Goal: Information Seeking & Learning: Learn about a topic

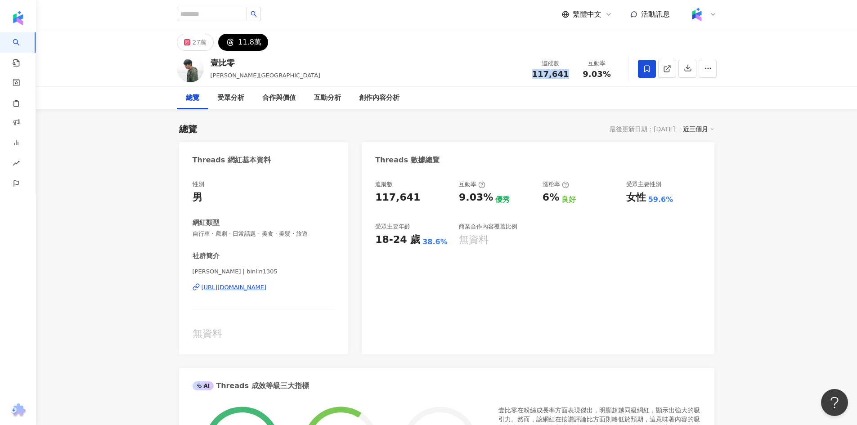
click at [242, 287] on div "[URL][DOMAIN_NAME]" at bounding box center [234, 287] width 65 height 8
click at [207, 15] on input "search" at bounding box center [212, 14] width 70 height 14
type input "**"
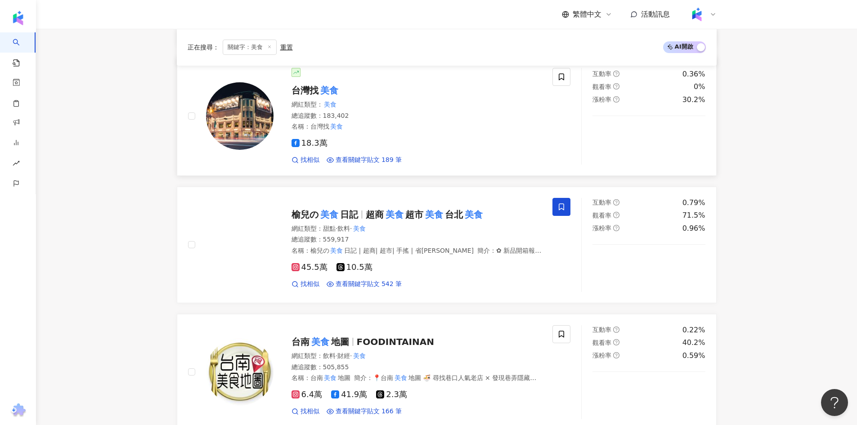
scroll to position [585, 0]
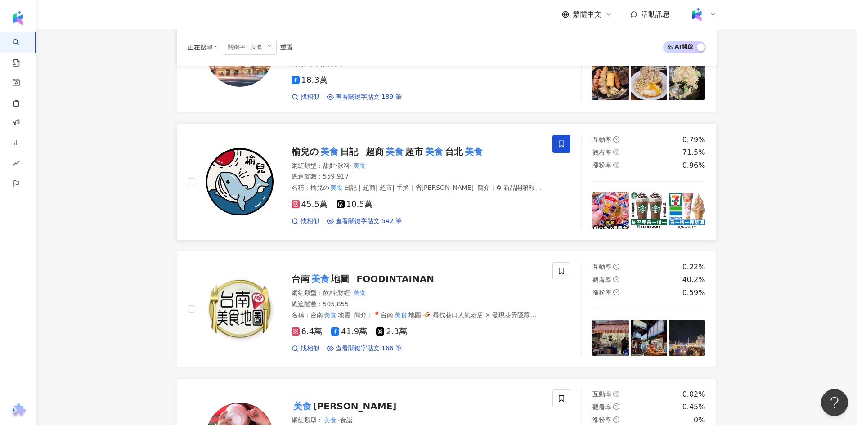
click at [435, 165] on div "網紅類型 ： 甜點 · 飲料 · 美食" at bounding box center [416, 165] width 251 height 9
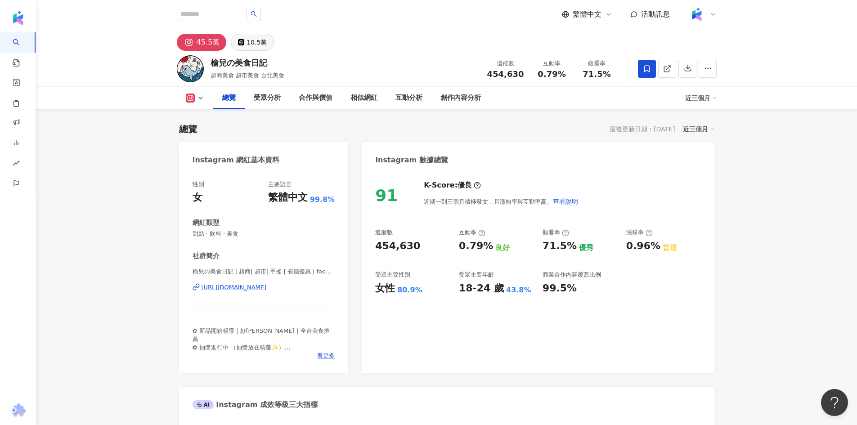
click at [243, 30] on div "45.5萬 10.5萬" at bounding box center [447, 40] width 576 height 22
click at [240, 40] on icon at bounding box center [241, 42] width 6 height 6
click at [670, 70] on icon at bounding box center [667, 69] width 8 height 8
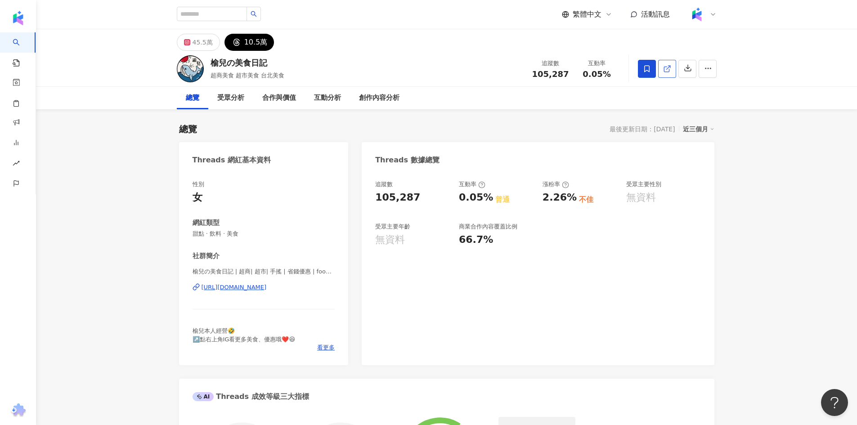
click at [667, 67] on icon at bounding box center [667, 69] width 8 height 8
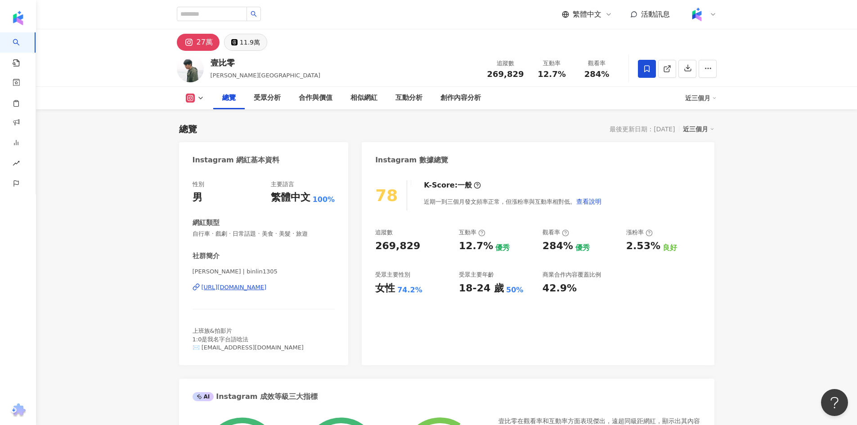
click at [238, 46] on button "11.9萬" at bounding box center [245, 42] width 43 height 17
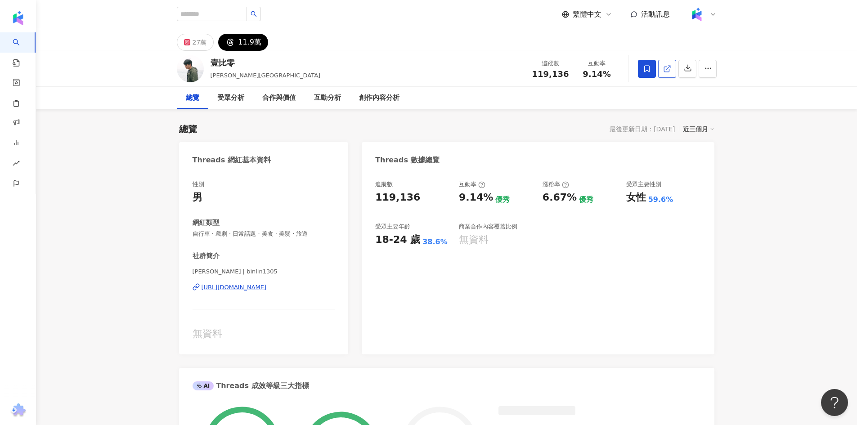
click at [665, 73] on span at bounding box center [667, 68] width 8 height 9
click at [220, 17] on input "search" at bounding box center [212, 14] width 70 height 14
paste input "**********"
type input "**********"
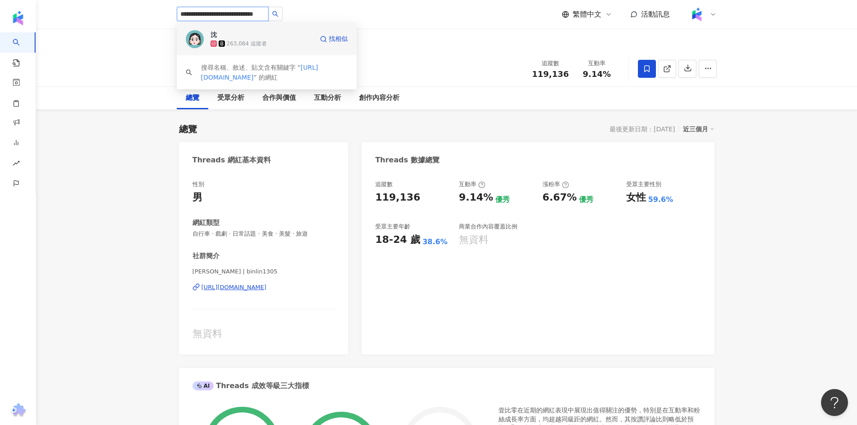
click at [263, 46] on div "263,084 追蹤者" at bounding box center [247, 44] width 40 height 8
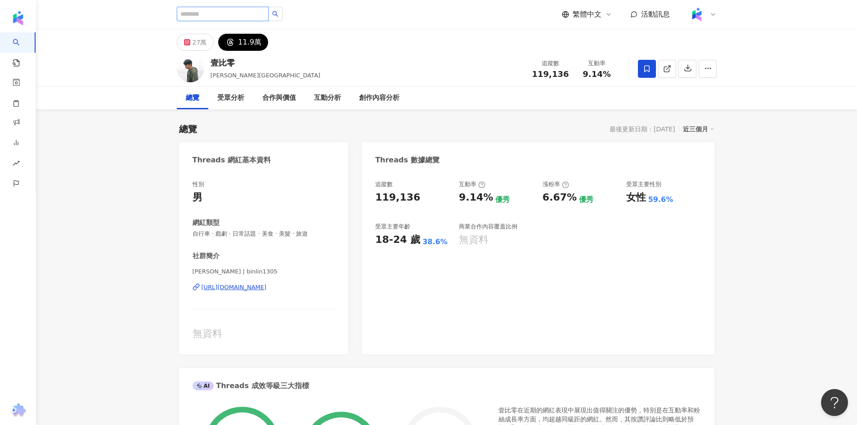
scroll to position [0, 0]
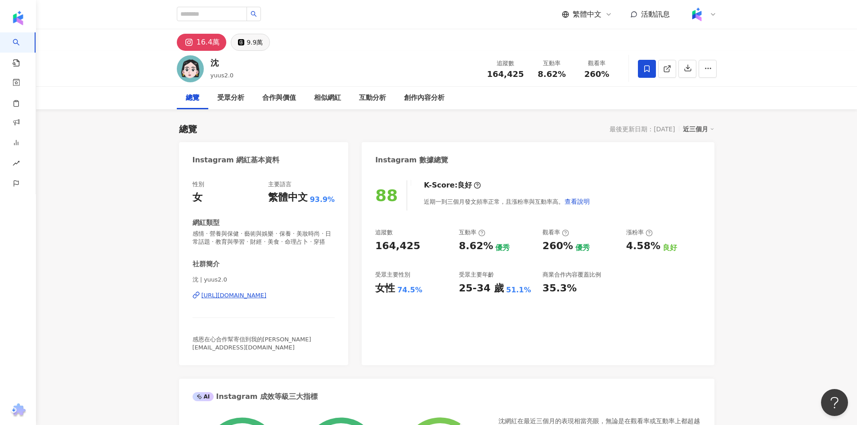
click at [257, 43] on div "9.9萬" at bounding box center [254, 42] width 16 height 13
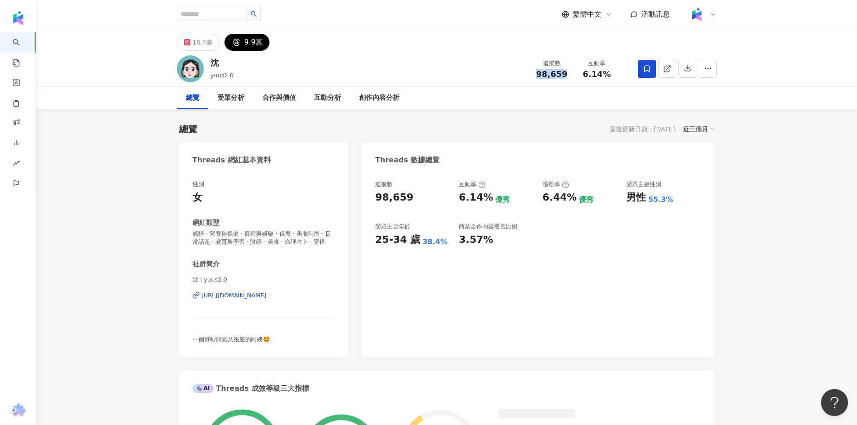
drag, startPoint x: 539, startPoint y: 75, endPoint x: 566, endPoint y: 72, distance: 27.6
click at [569, 72] on div "98,659" at bounding box center [552, 74] width 34 height 9
click at [567, 76] on div "沈 yuus2.0 追蹤數 98,659 互動率 6.14%" at bounding box center [447, 69] width 576 height 36
copy span "98,659"
click at [237, 18] on input "search" at bounding box center [212, 14] width 70 height 14
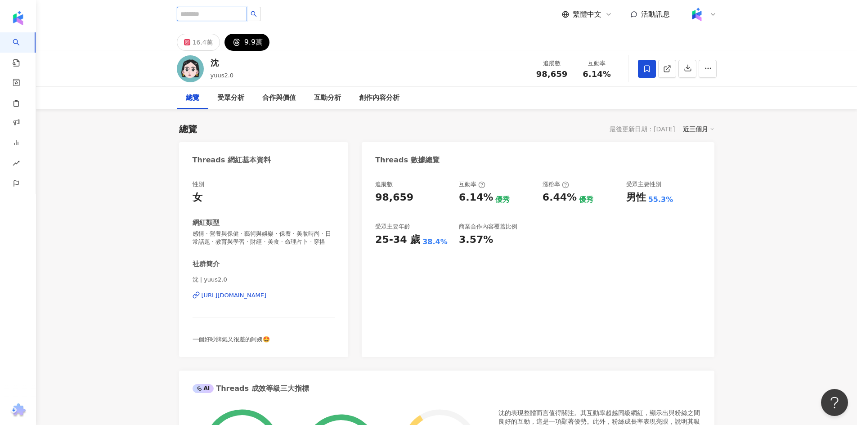
paste input "********"
type input "********"
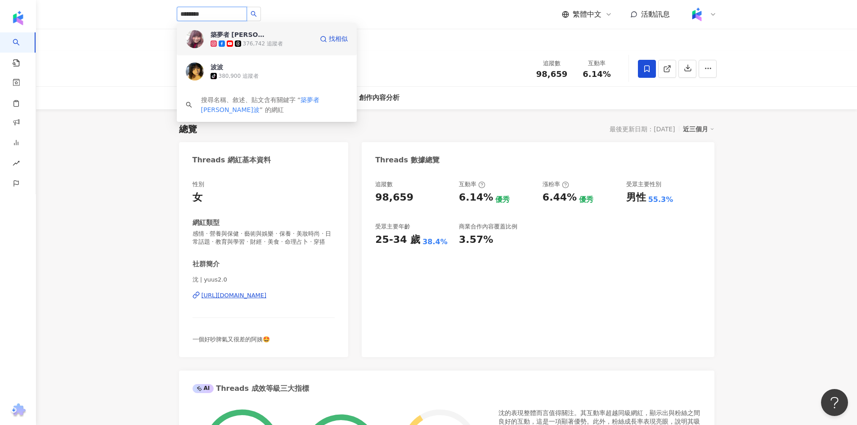
click at [246, 44] on div "376,742 追蹤者" at bounding box center [263, 44] width 40 height 8
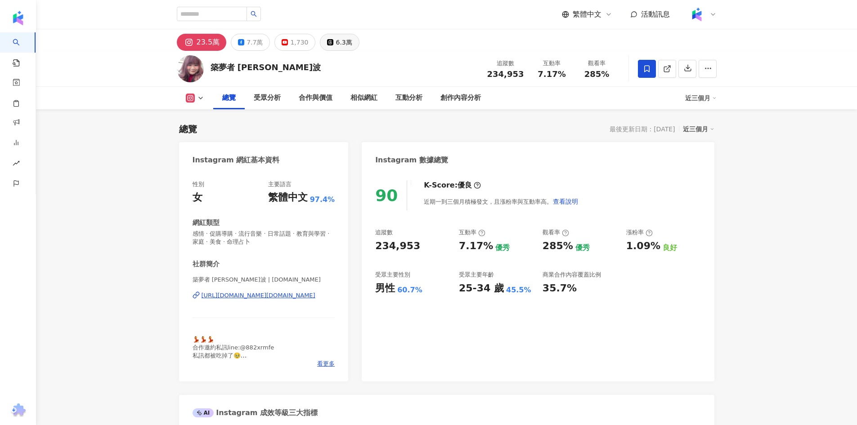
click at [336, 39] on div "6.3萬" at bounding box center [344, 42] width 16 height 13
click at [347, 40] on button "6.3萬" at bounding box center [339, 42] width 39 height 17
click at [345, 43] on div "6.3萬" at bounding box center [344, 42] width 16 height 13
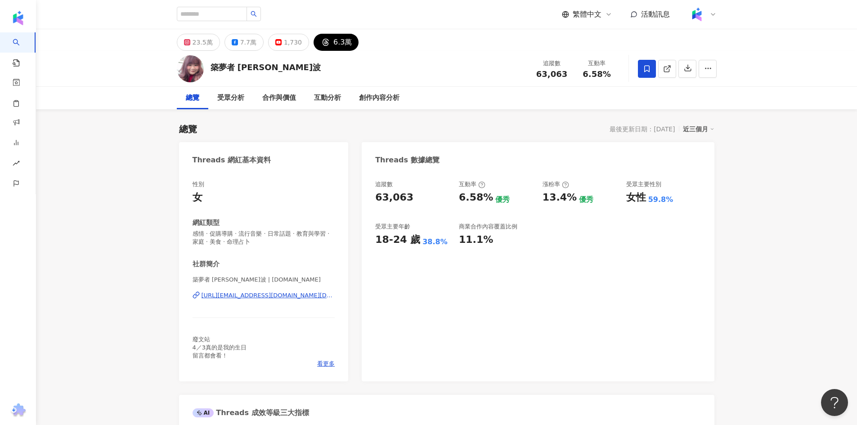
click at [540, 76] on span "63,063" at bounding box center [551, 73] width 31 height 9
drag, startPoint x: 538, startPoint y: 76, endPoint x: 572, endPoint y: 76, distance: 33.7
click at [572, 76] on div "追蹤數 63,063" at bounding box center [551, 68] width 45 height 19
copy span "63,063"
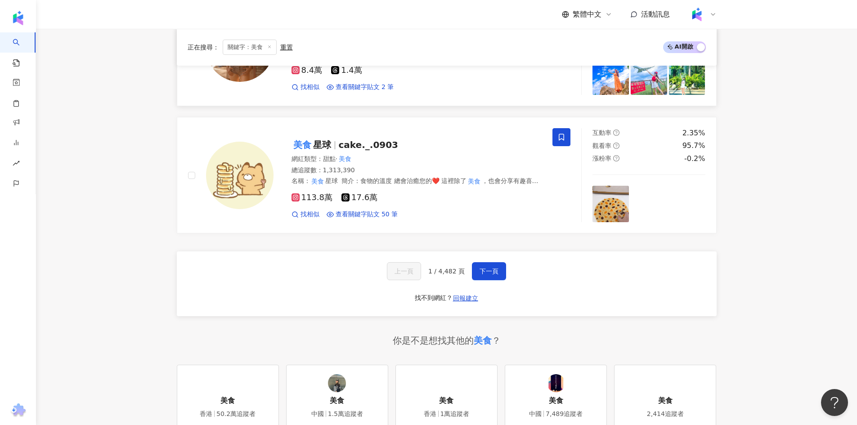
scroll to position [1484, 0]
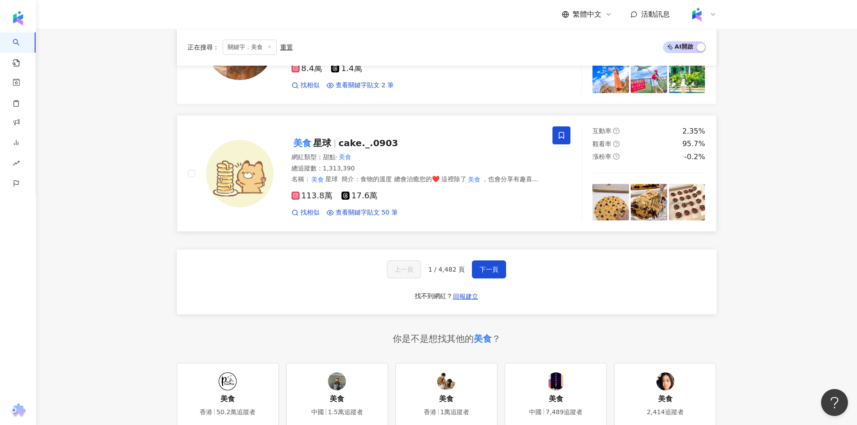
click at [356, 199] on span "17.6萬" at bounding box center [359, 195] width 36 height 9
click at [494, 267] on span "下一頁" at bounding box center [488, 269] width 19 height 7
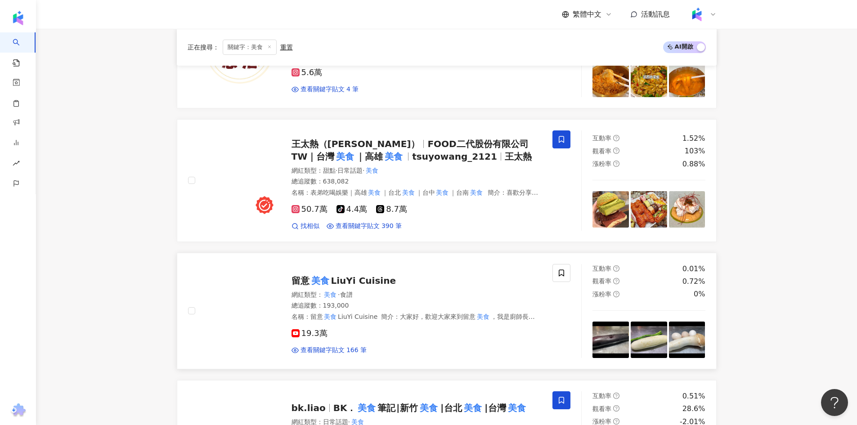
scroll to position [738, 0]
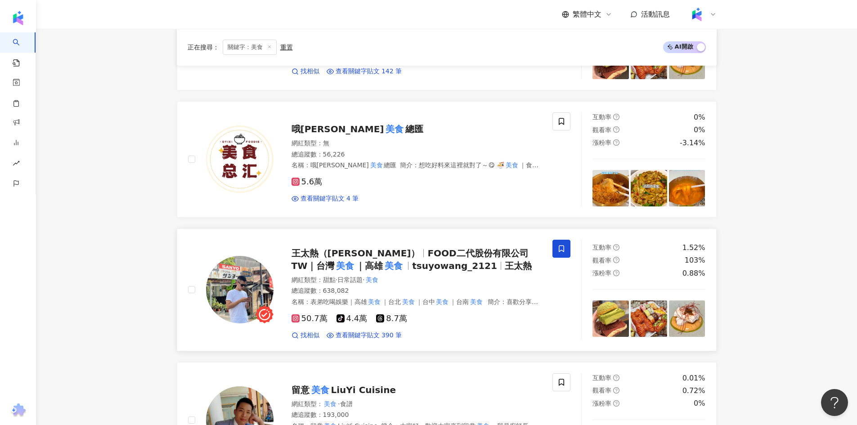
click at [385, 314] on span "8.7萬" at bounding box center [391, 318] width 31 height 9
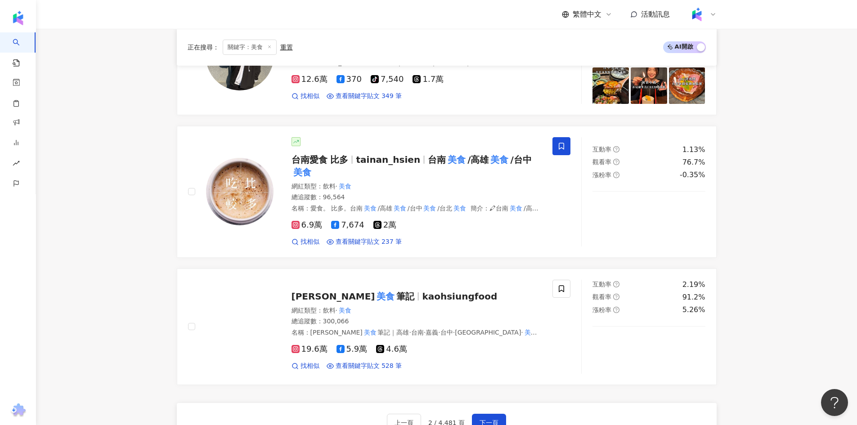
scroll to position [1368, 0]
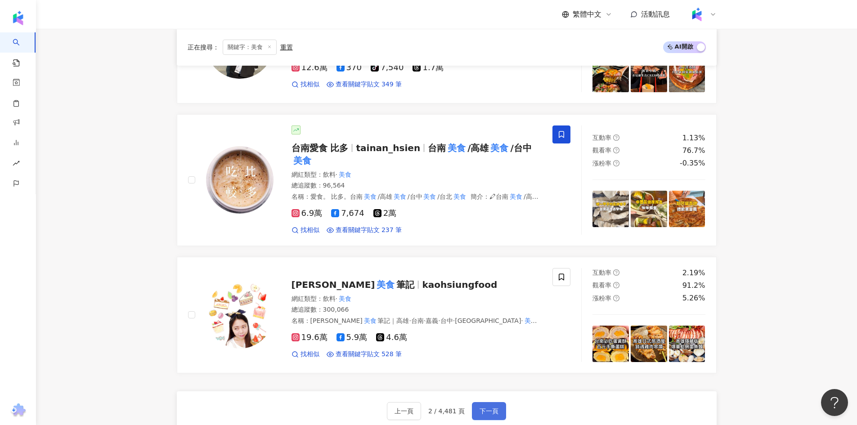
click at [477, 402] on button "下一頁" at bounding box center [489, 411] width 34 height 18
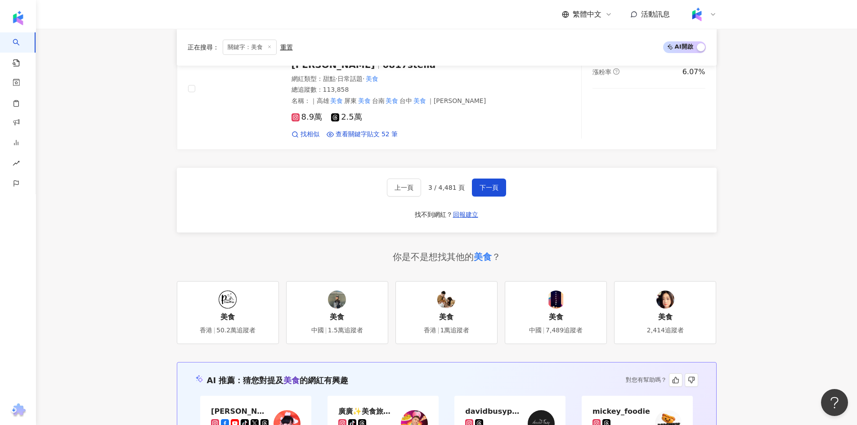
scroll to position [1693, 0]
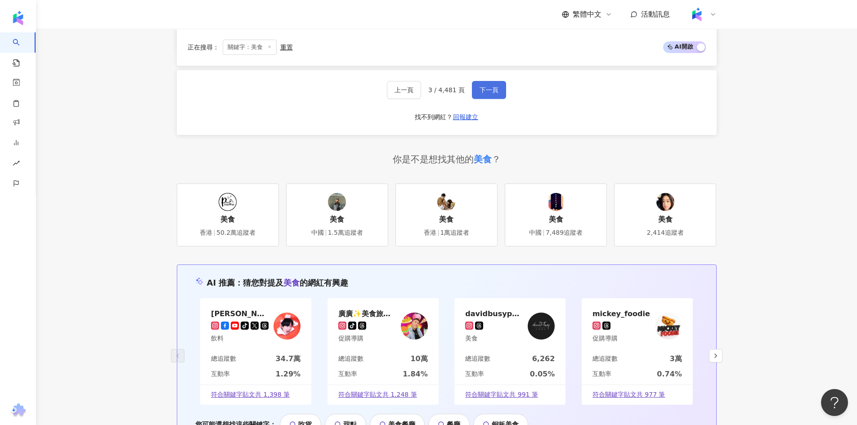
click at [493, 86] on span "下一頁" at bounding box center [488, 89] width 19 height 7
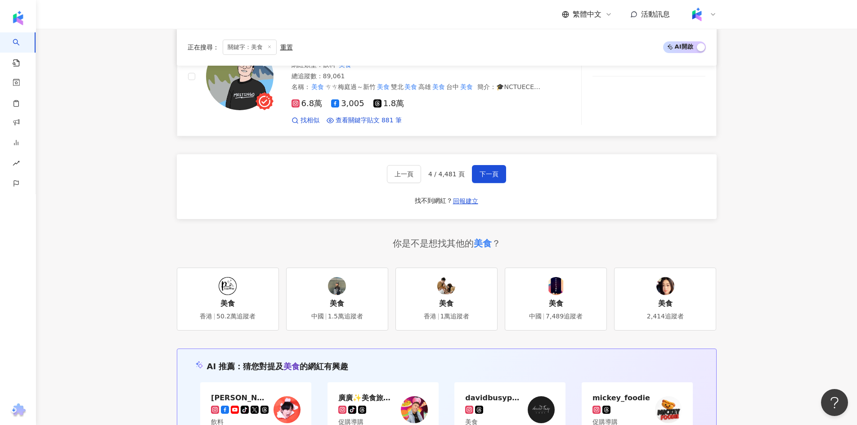
scroll to position [1490, 0]
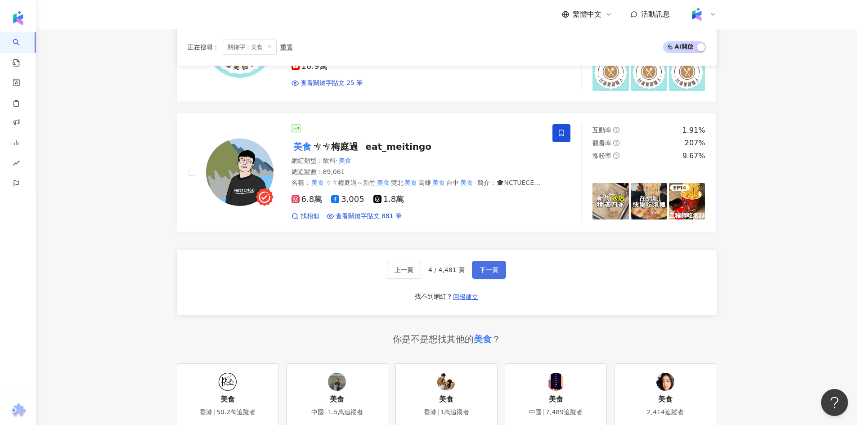
click at [488, 273] on span "下一頁" at bounding box center [488, 269] width 19 height 7
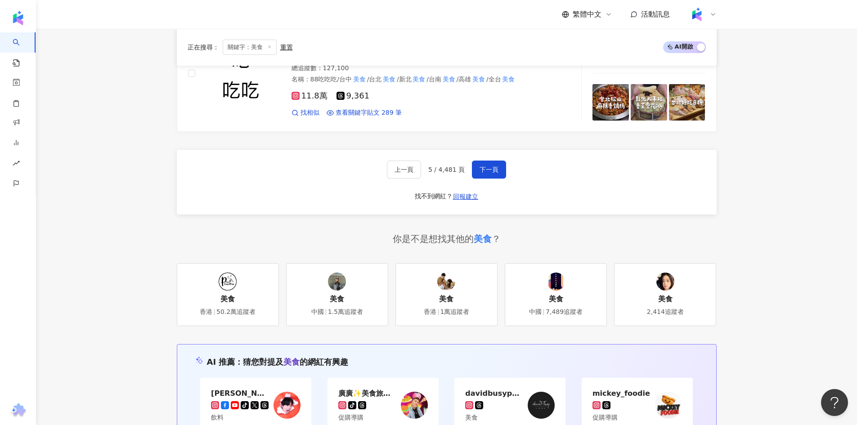
scroll to position [1664, 0]
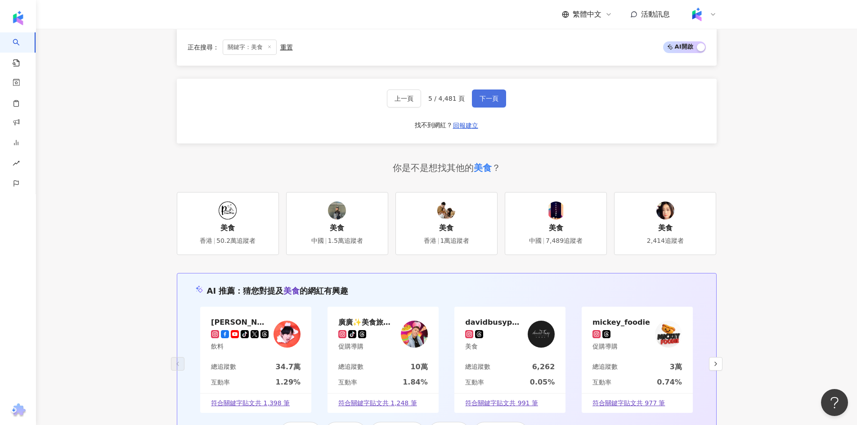
click at [492, 95] on span "下一頁" at bounding box center [488, 98] width 19 height 7
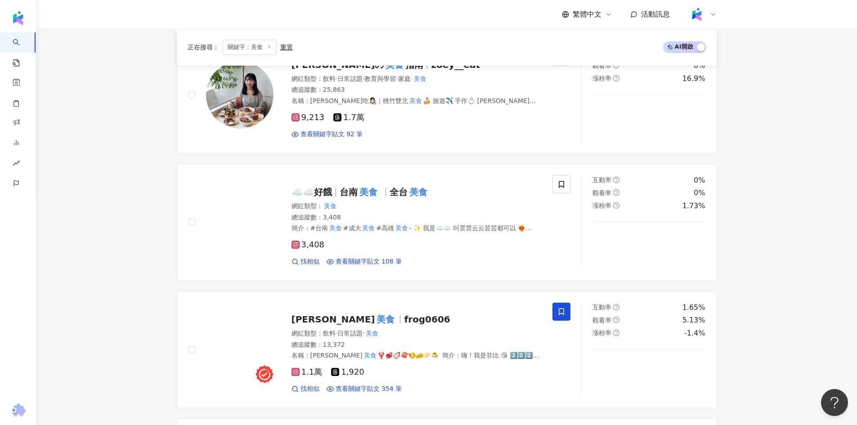
scroll to position [1658, 0]
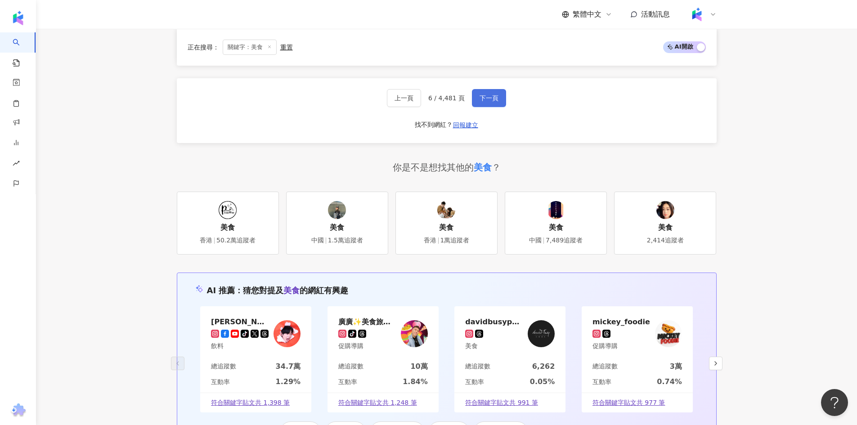
click at [489, 103] on button "下一頁" at bounding box center [489, 98] width 34 height 18
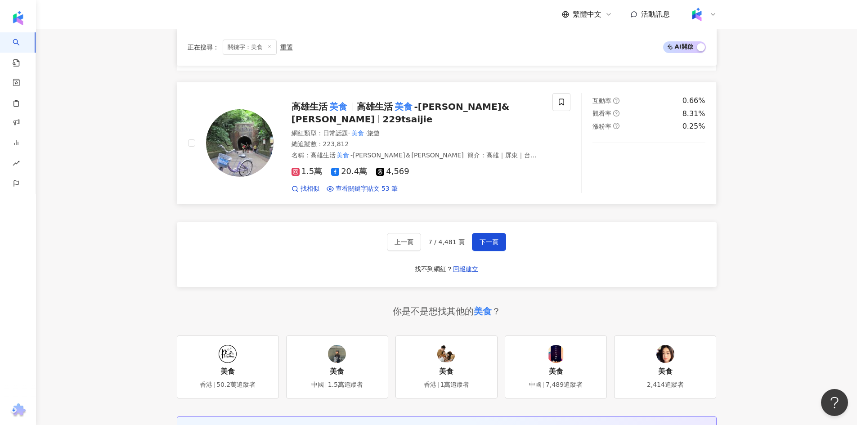
scroll to position [1480, 0]
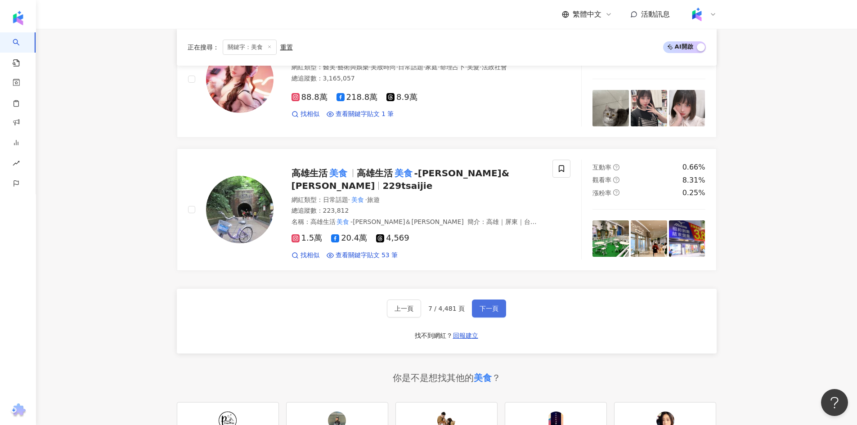
click at [482, 300] on button "下一頁" at bounding box center [489, 309] width 34 height 18
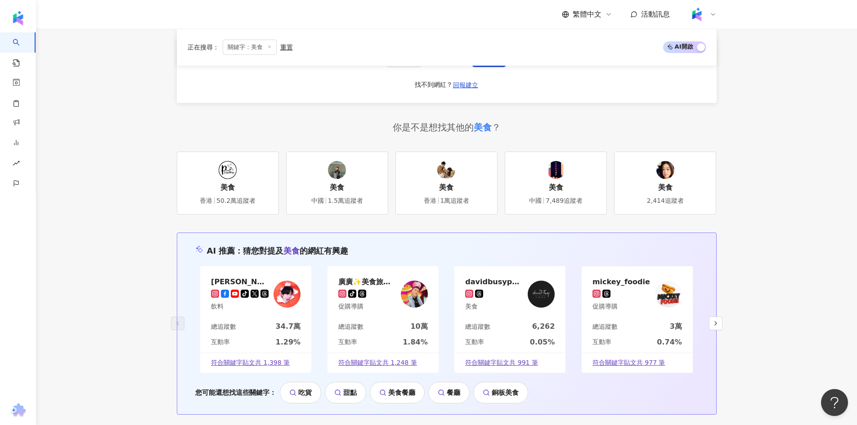
scroll to position [1606, 0]
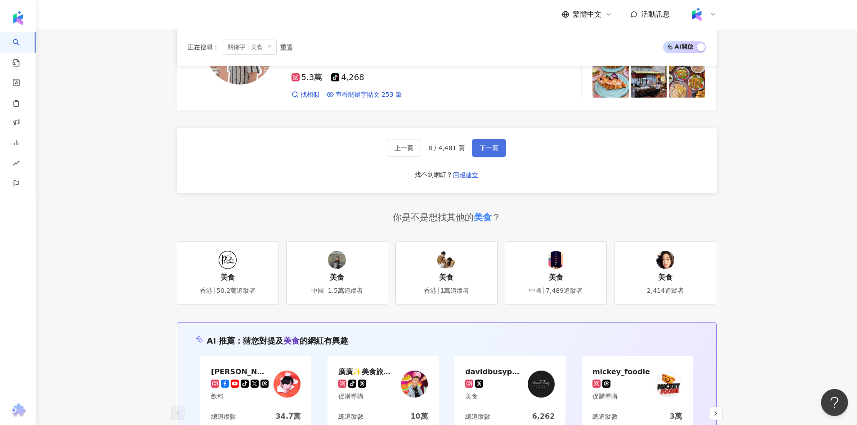
click at [493, 148] on span "下一頁" at bounding box center [488, 147] width 19 height 7
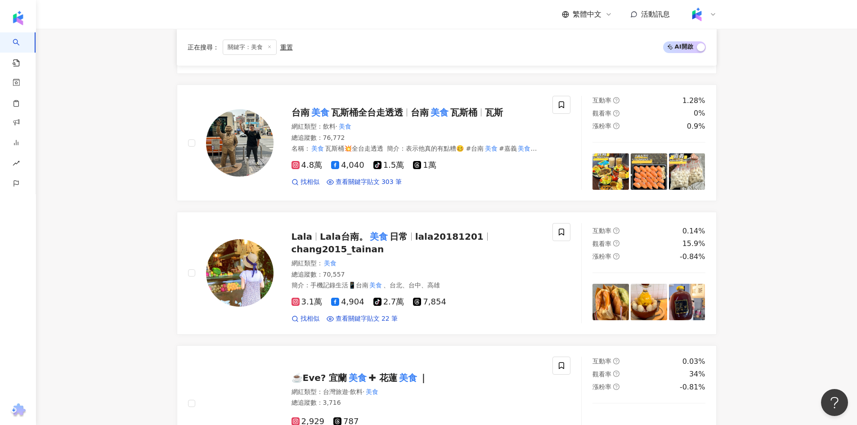
scroll to position [1609, 0]
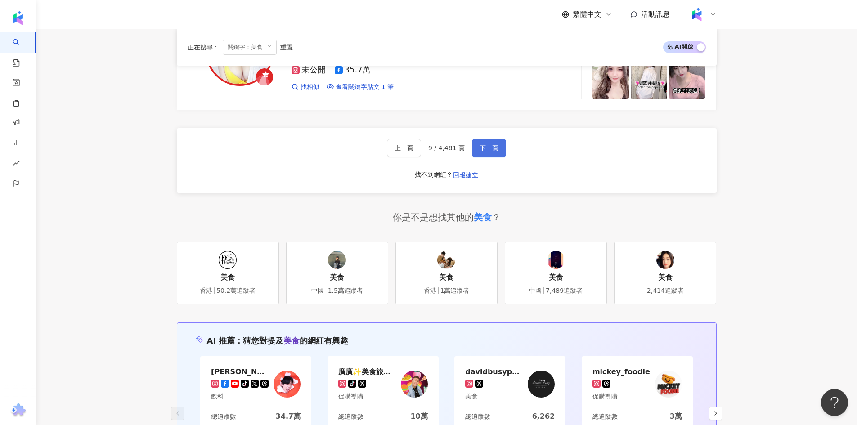
click at [481, 146] on span "下一頁" at bounding box center [488, 147] width 19 height 7
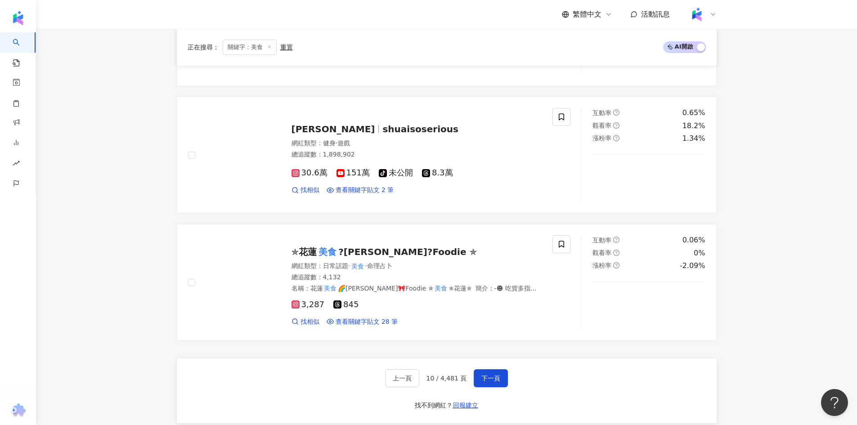
scroll to position [1495, 0]
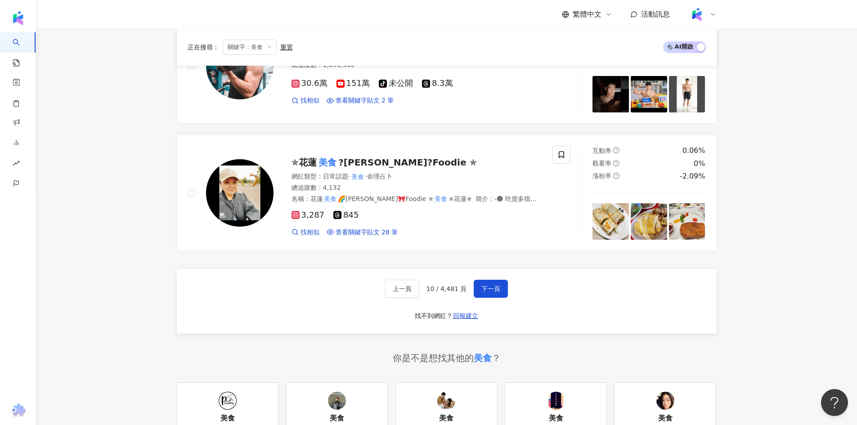
click at [497, 271] on div "上一頁 10 / 4,481 頁 下一頁 找不到網紅？ 回報建立" at bounding box center [447, 301] width 540 height 65
click at [496, 285] on span "下一頁" at bounding box center [490, 288] width 19 height 7
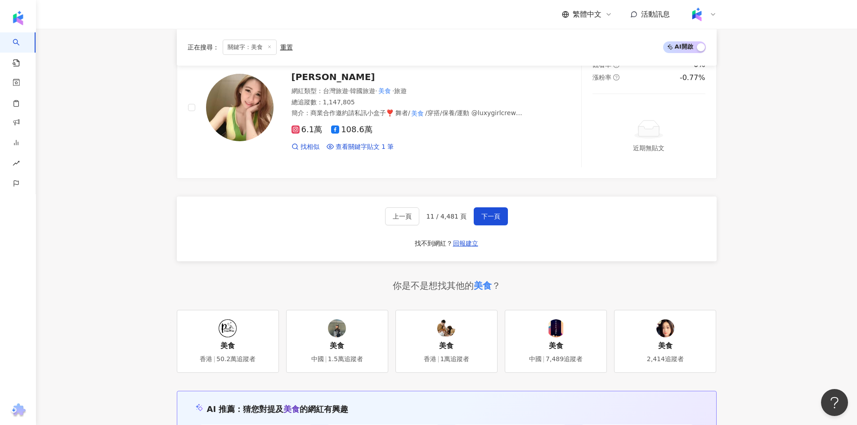
scroll to position [1635, 0]
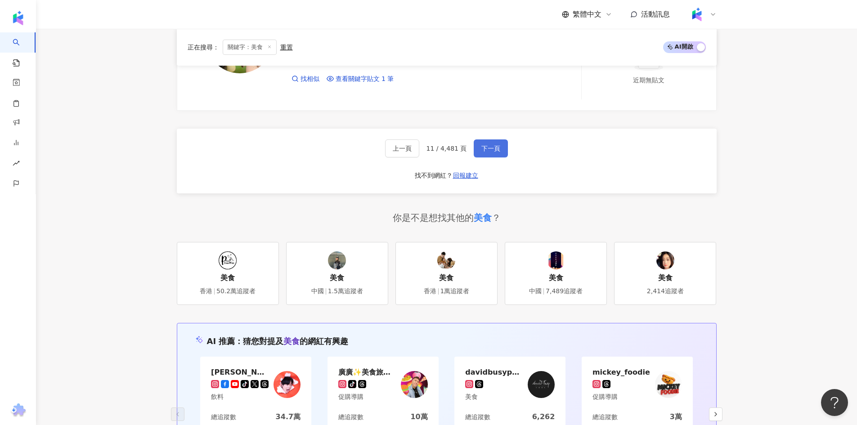
click at [485, 147] on span "下一頁" at bounding box center [490, 148] width 19 height 7
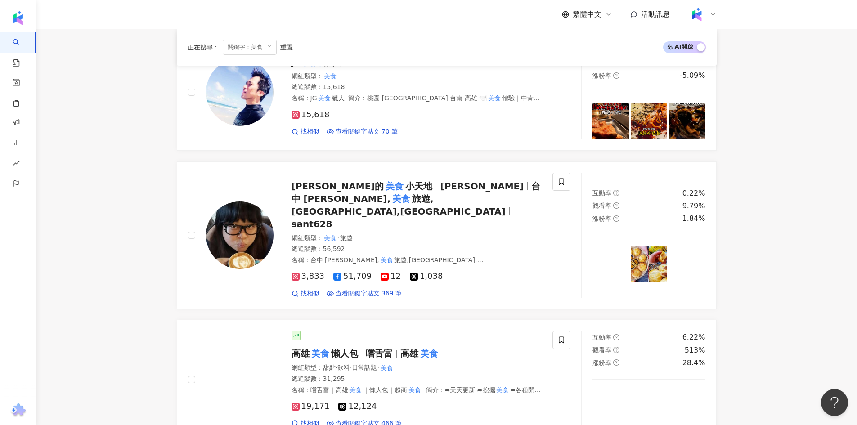
scroll to position [1688, 0]
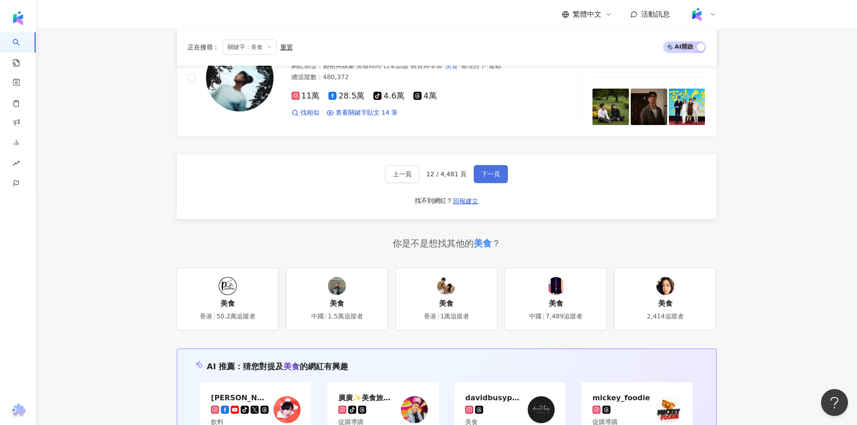
click at [500, 165] on button "下一頁" at bounding box center [491, 174] width 34 height 18
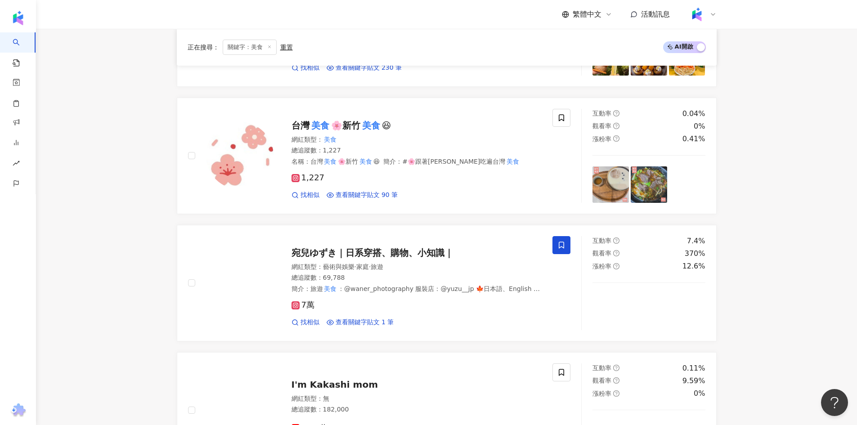
scroll to position [1603, 0]
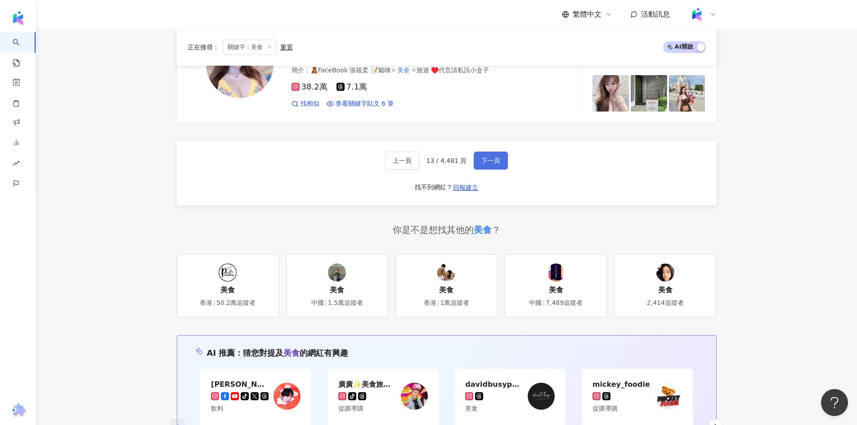
click at [486, 157] on span "下一頁" at bounding box center [490, 160] width 19 height 7
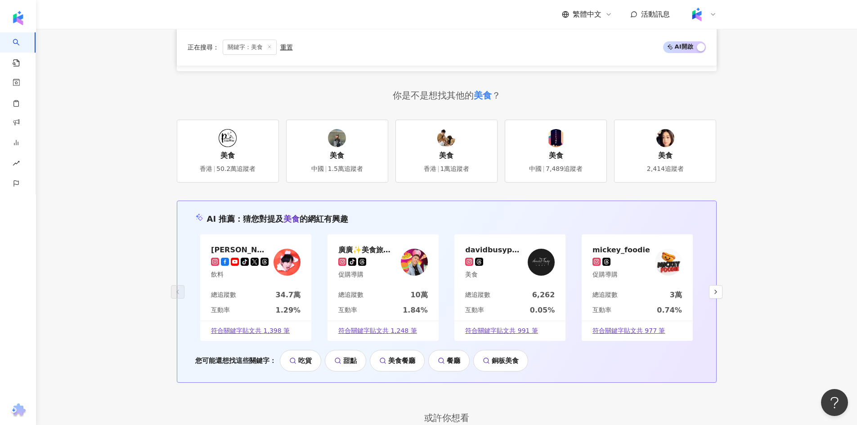
scroll to position [1927, 0]
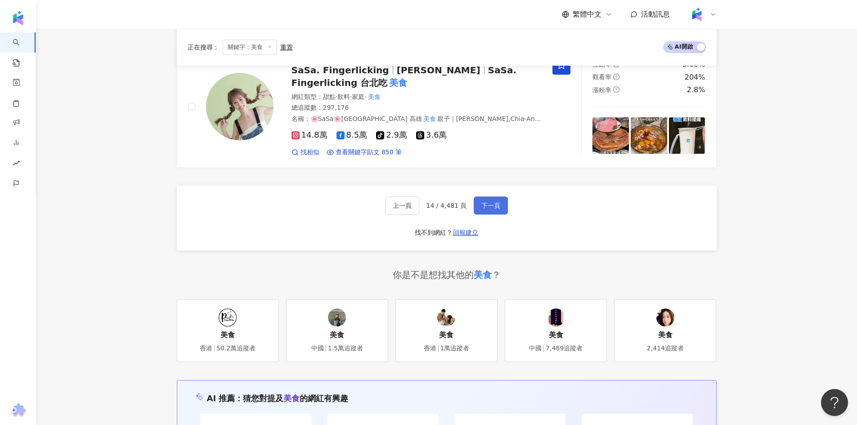
click at [482, 202] on span "下一頁" at bounding box center [490, 205] width 19 height 7
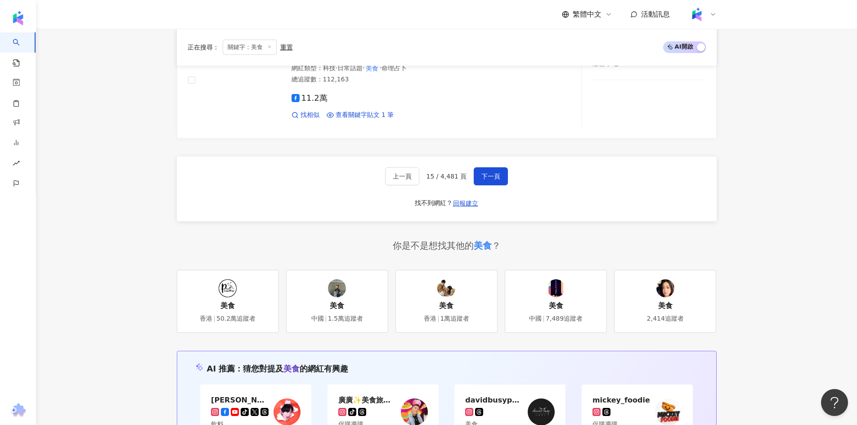
scroll to position [1956, 0]
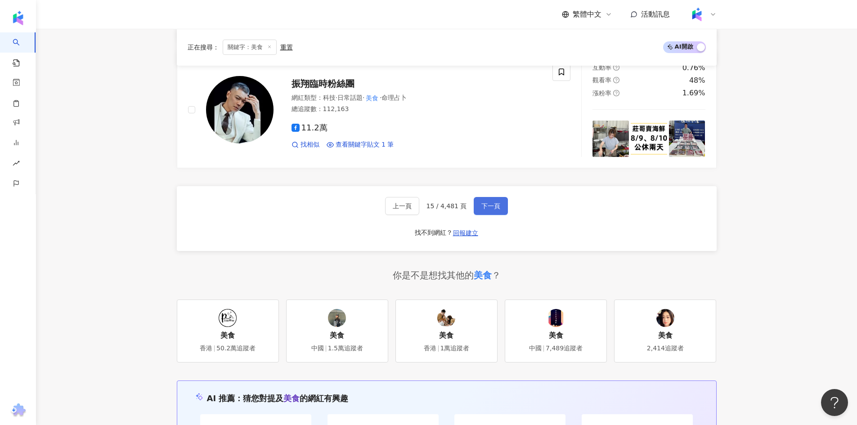
click at [499, 197] on button "下一頁" at bounding box center [491, 206] width 34 height 18
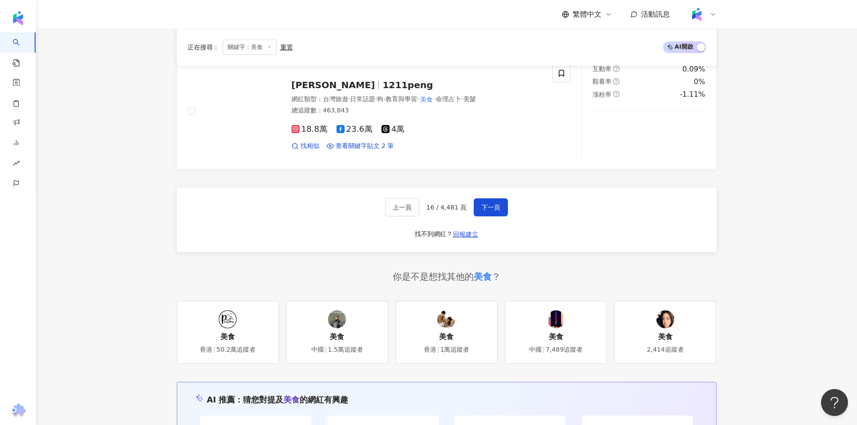
scroll to position [1721, 0]
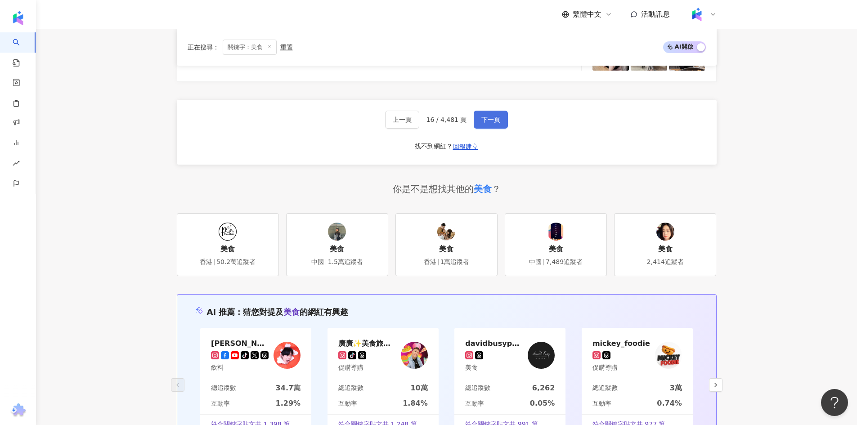
click at [499, 113] on button "下一頁" at bounding box center [491, 120] width 34 height 18
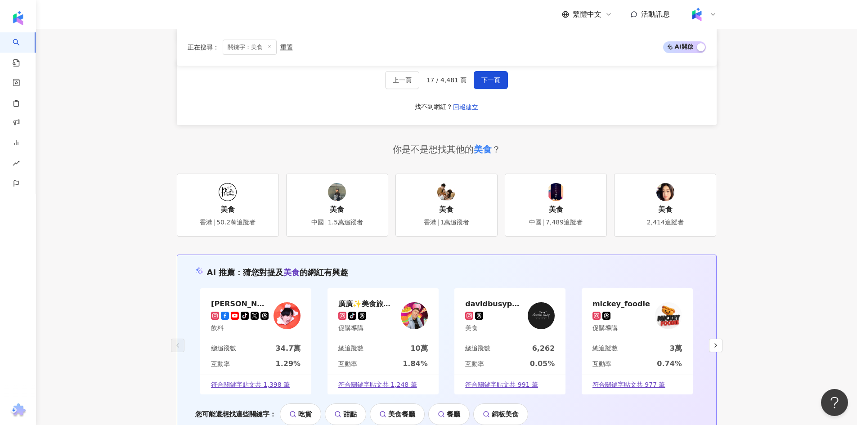
scroll to position [1680, 0]
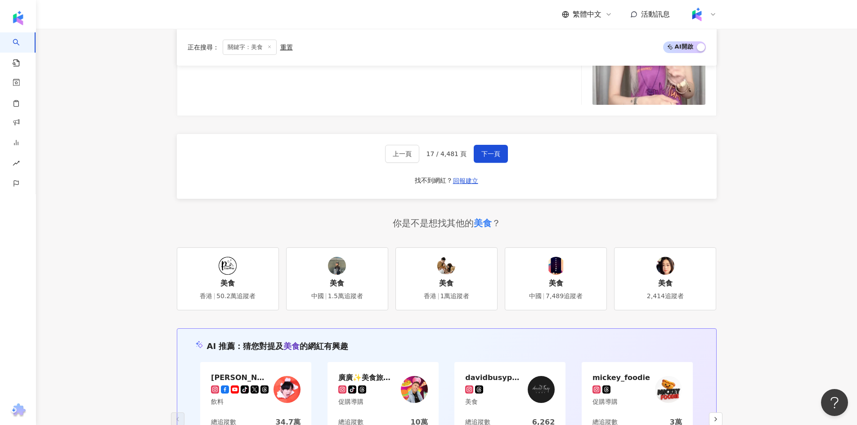
click at [497, 138] on div "上一頁 17 / 4,481 頁 下一頁 找不到網紅？ 回報建立" at bounding box center [447, 166] width 540 height 65
click at [497, 150] on span "下一頁" at bounding box center [490, 153] width 19 height 7
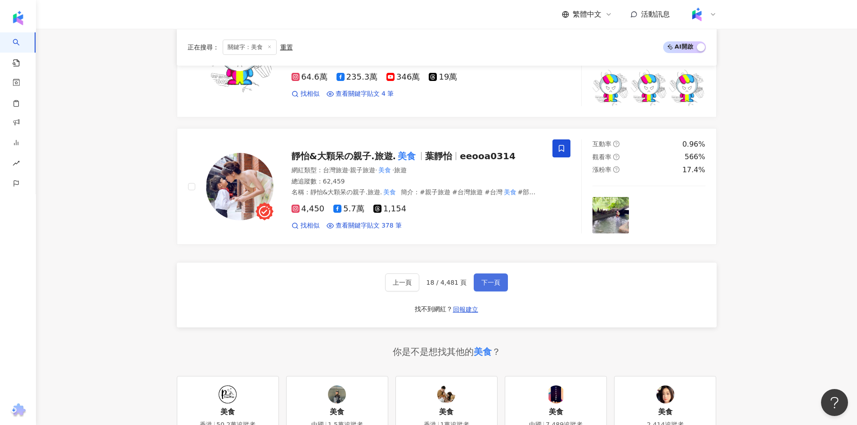
scroll to position [1500, 0]
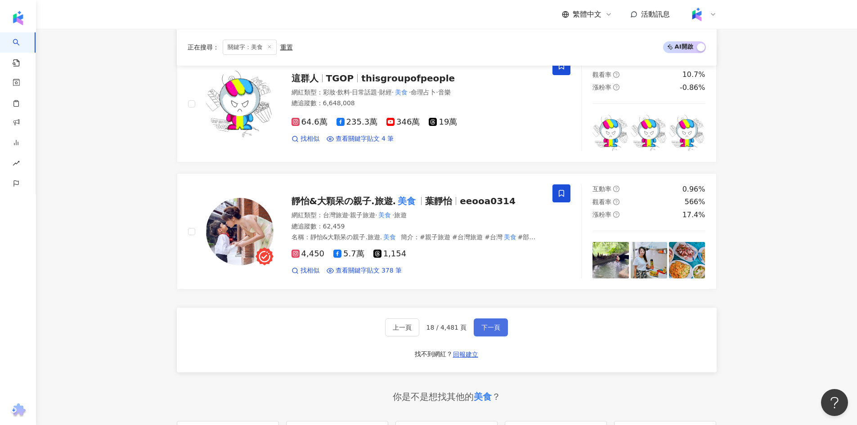
click at [483, 332] on button "下一頁" at bounding box center [491, 327] width 34 height 18
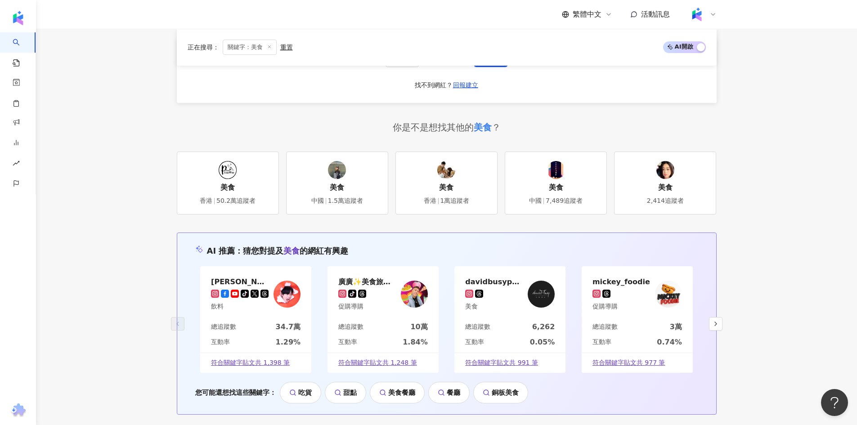
scroll to position [1680, 0]
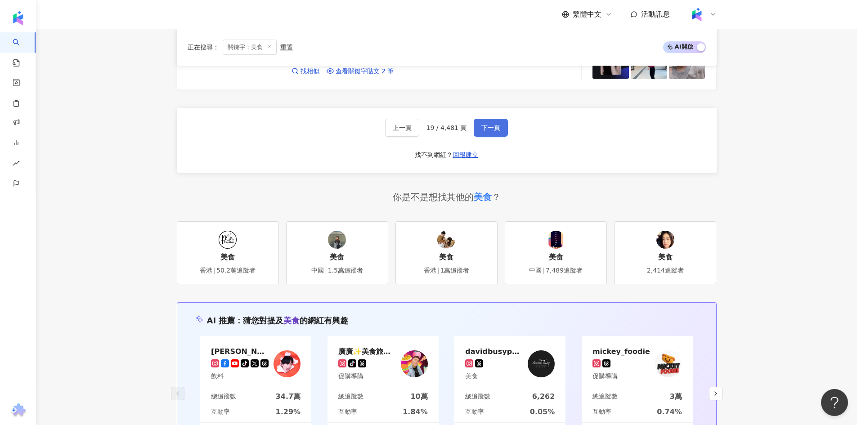
click at [493, 119] on button "下一頁" at bounding box center [491, 128] width 34 height 18
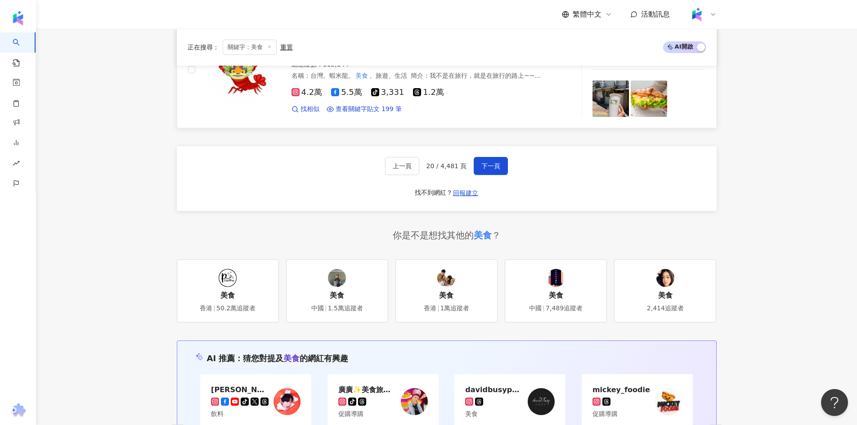
scroll to position [1521, 0]
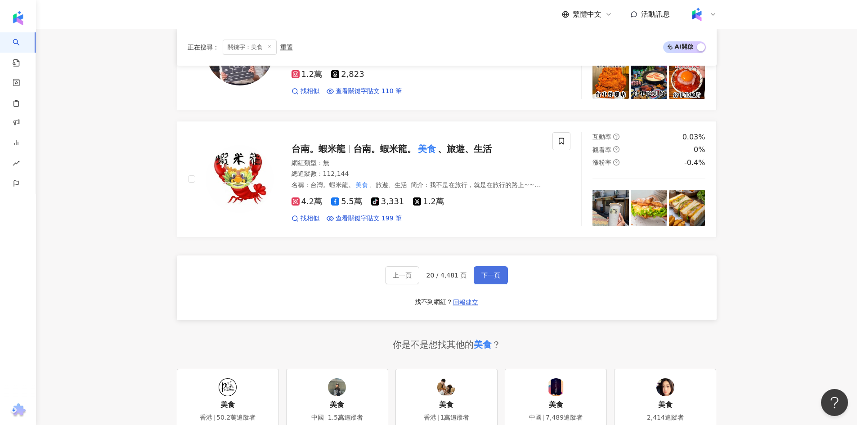
click at [497, 279] on span "下一頁" at bounding box center [490, 275] width 19 height 7
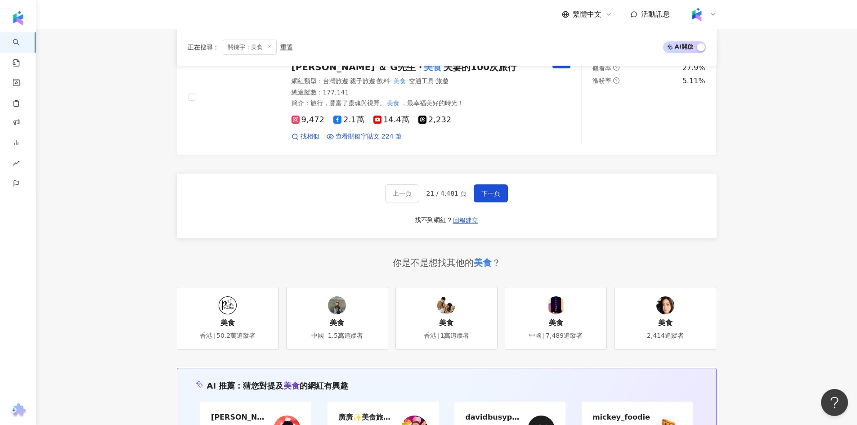
scroll to position [1576, 0]
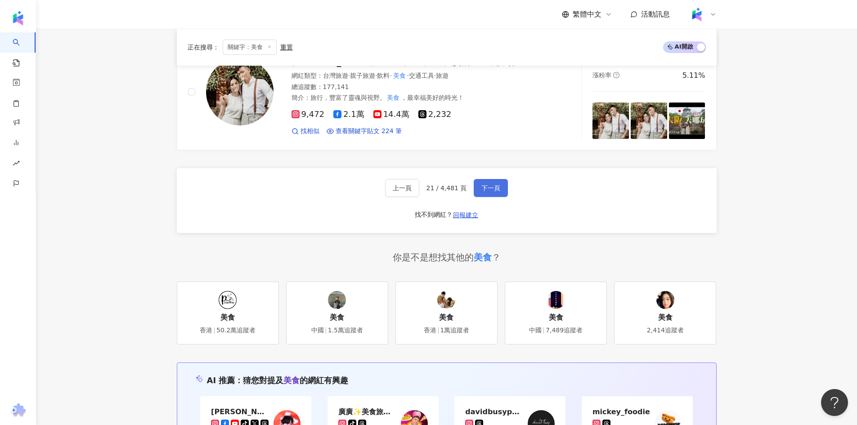
click at [491, 182] on button "下一頁" at bounding box center [491, 188] width 34 height 18
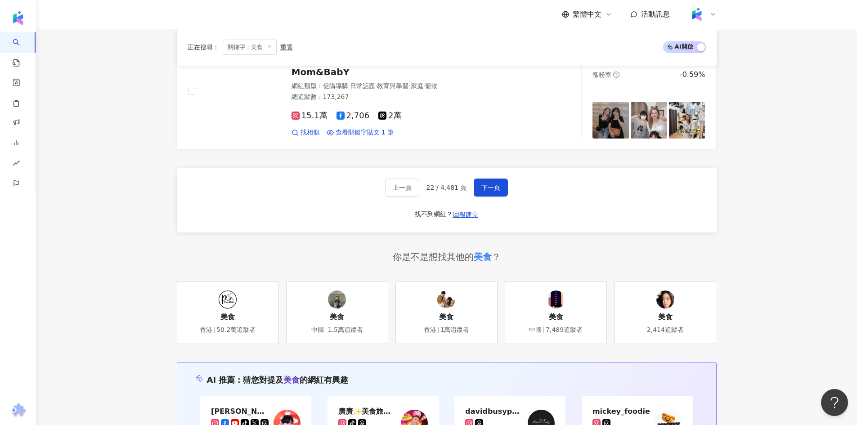
scroll to position [1585, 0]
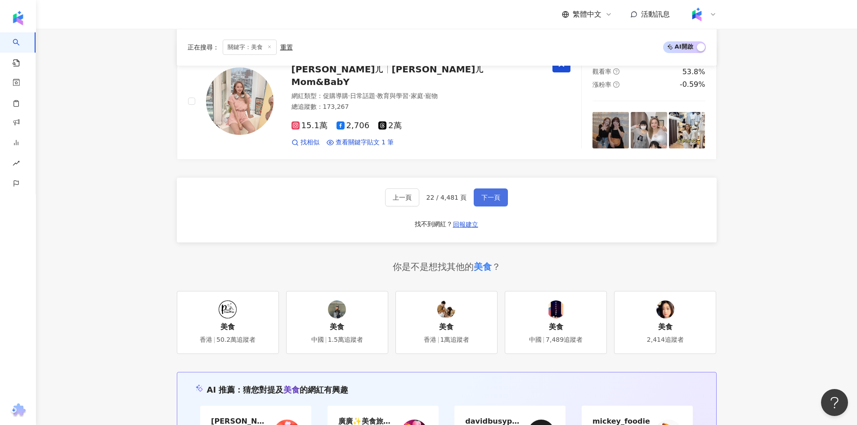
click at [497, 194] on span "下一頁" at bounding box center [490, 197] width 19 height 7
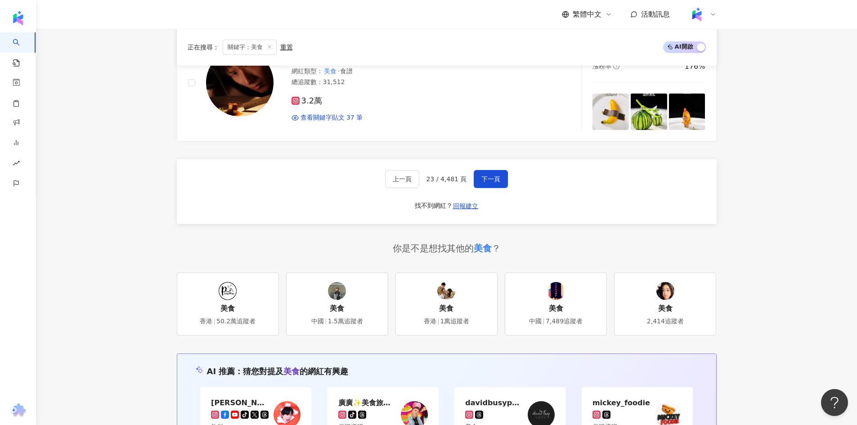
scroll to position [1628, 0]
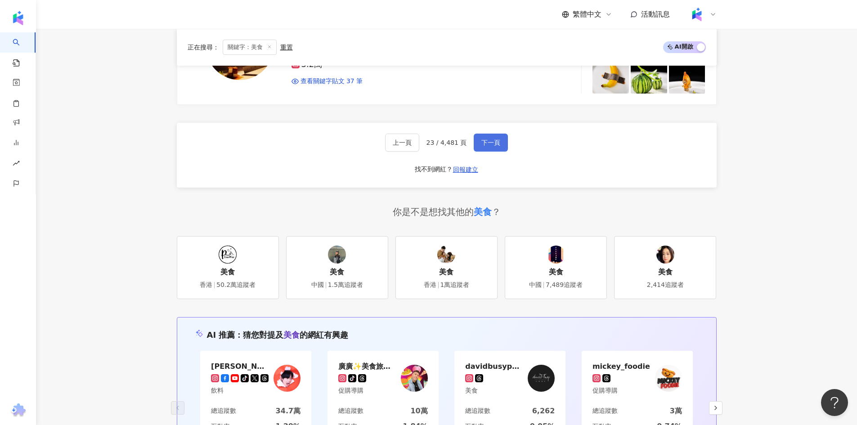
click at [498, 146] on span "下一頁" at bounding box center [490, 142] width 19 height 7
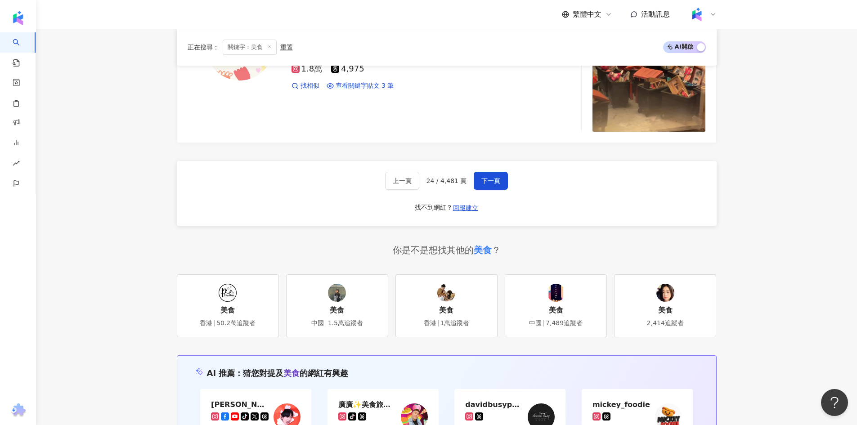
scroll to position [1703, 0]
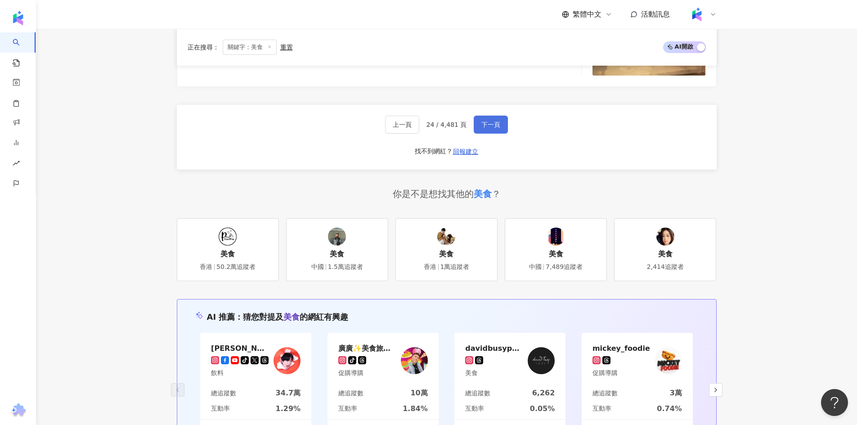
click at [494, 121] on span "下一頁" at bounding box center [490, 124] width 19 height 7
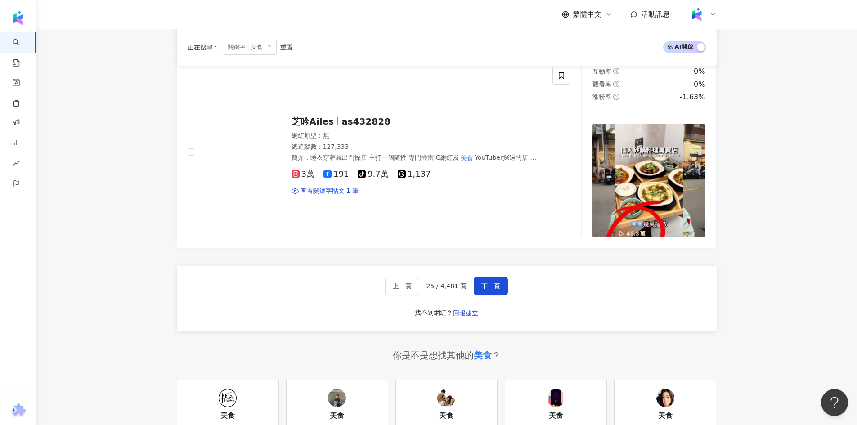
scroll to position [1594, 0]
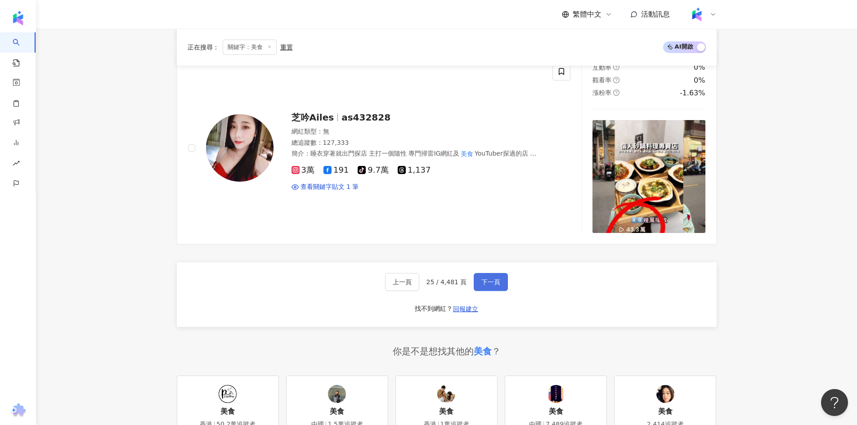
click at [498, 273] on button "下一頁" at bounding box center [491, 282] width 34 height 18
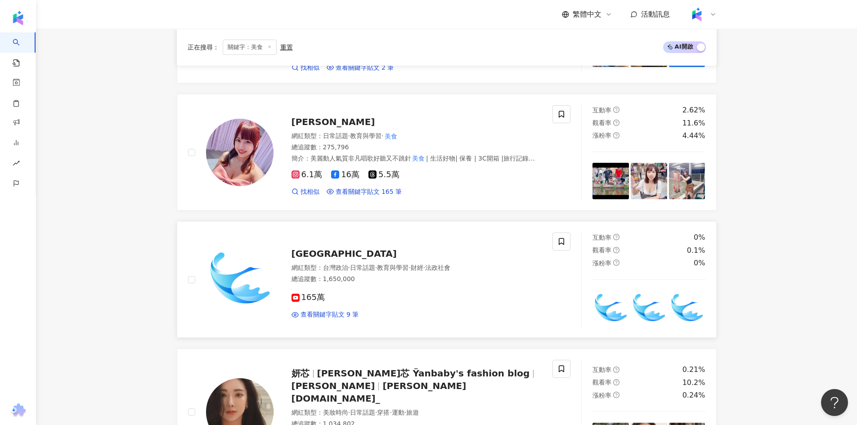
scroll to position [753, 0]
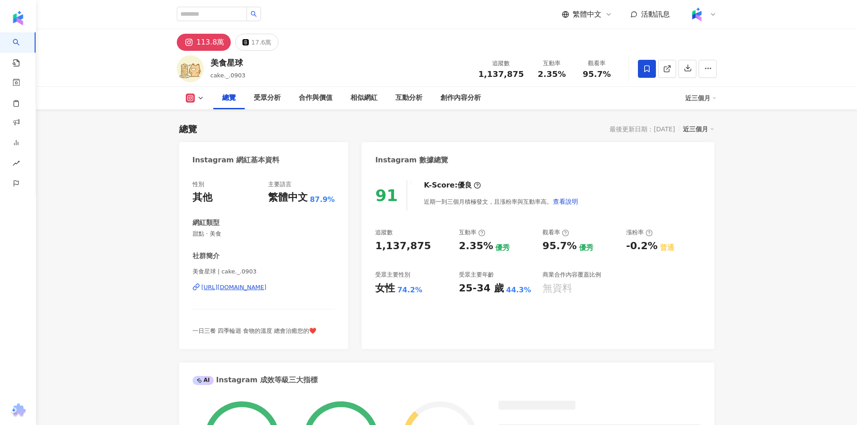
click at [265, 45] on div "17.6萬" at bounding box center [261, 42] width 20 height 13
click at [261, 40] on div "17.6萬" at bounding box center [261, 42] width 20 height 13
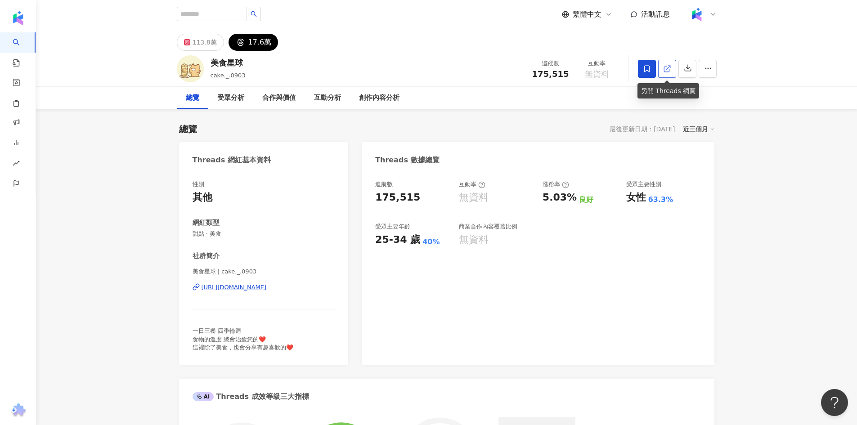
click at [664, 64] on span at bounding box center [667, 68] width 8 height 9
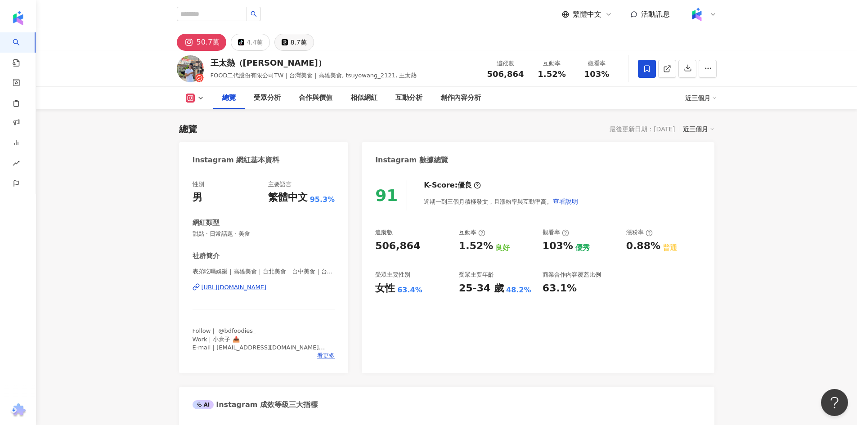
click at [292, 35] on div "50.7萬 tiktok-icon 4.4萬 8.7萬" at bounding box center [447, 40] width 576 height 22
click at [291, 46] on div "8.7萬" at bounding box center [298, 42] width 16 height 13
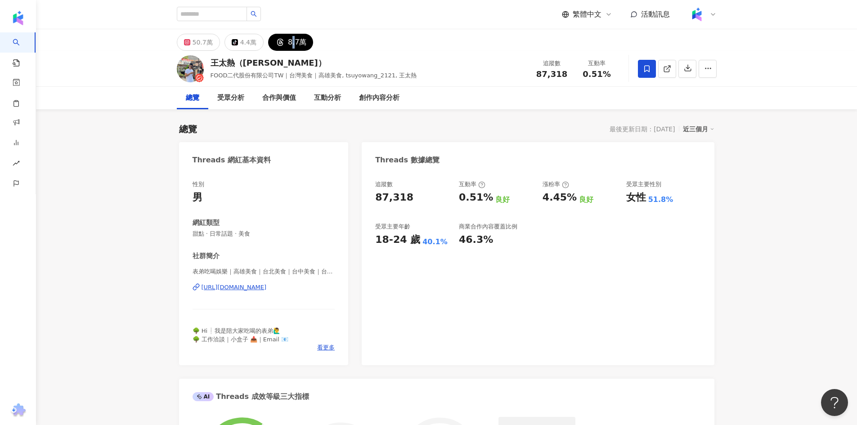
click at [295, 45] on div "8.7萬" at bounding box center [297, 42] width 18 height 13
click at [662, 73] on link at bounding box center [667, 69] width 18 height 18
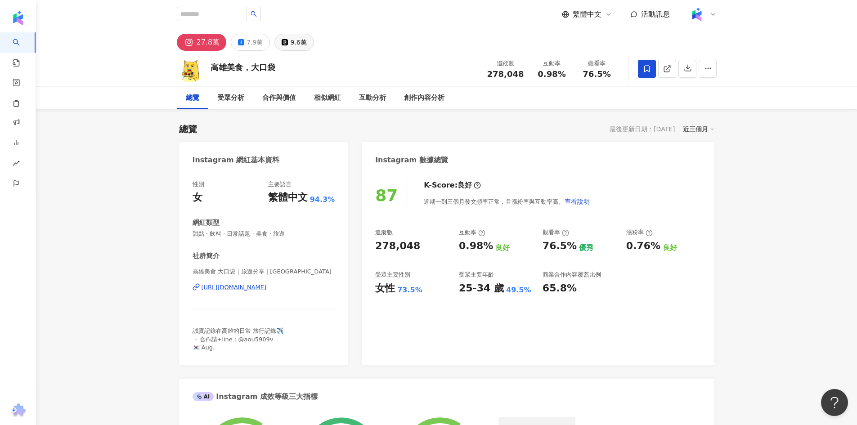
click at [307, 40] on button "9.6萬" at bounding box center [293, 42] width 39 height 17
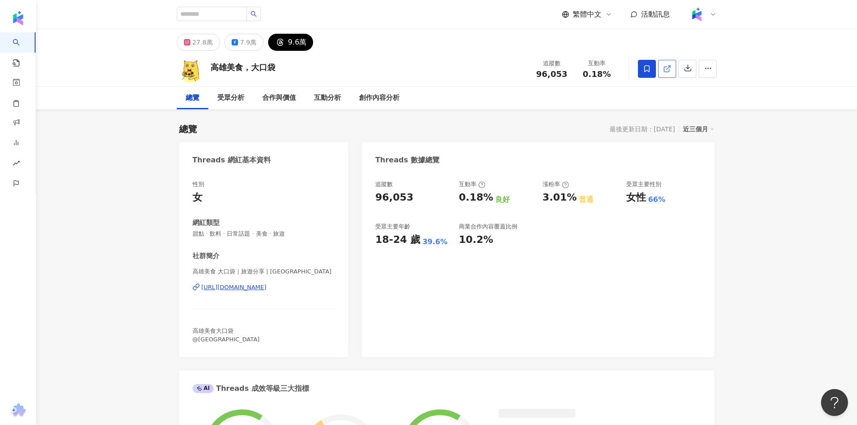
click at [670, 73] on span at bounding box center [667, 68] width 8 height 9
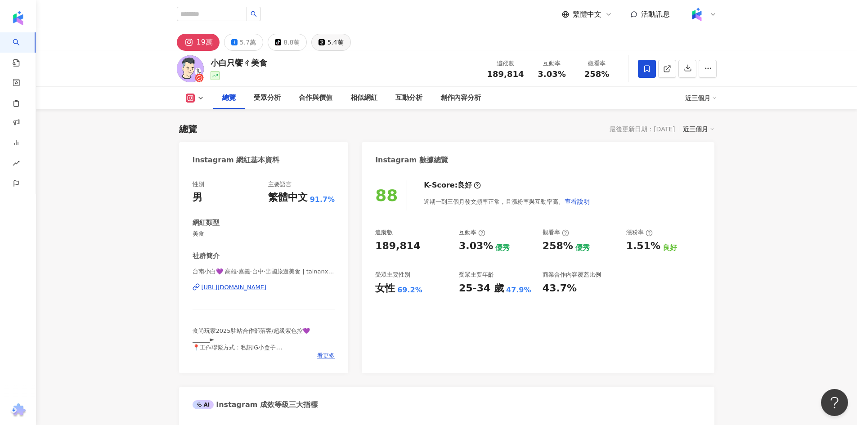
click at [327, 47] on div "5.4萬" at bounding box center [335, 42] width 16 height 13
click at [329, 44] on div "5.4萬" at bounding box center [335, 42] width 16 height 13
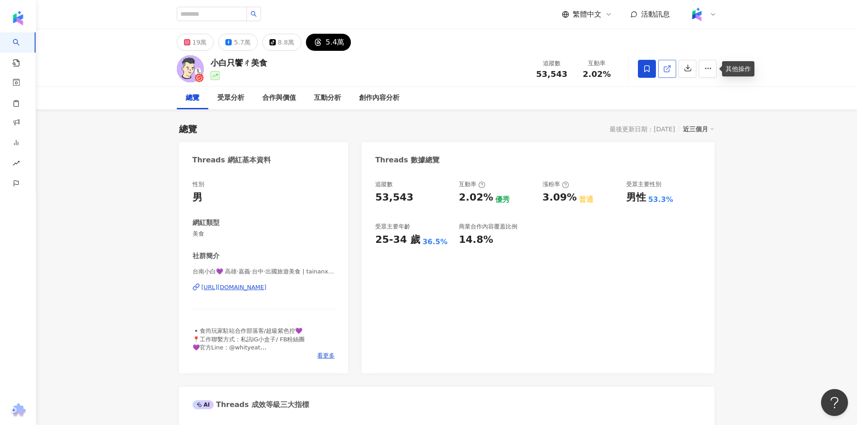
click at [669, 69] on icon at bounding box center [666, 69] width 5 height 5
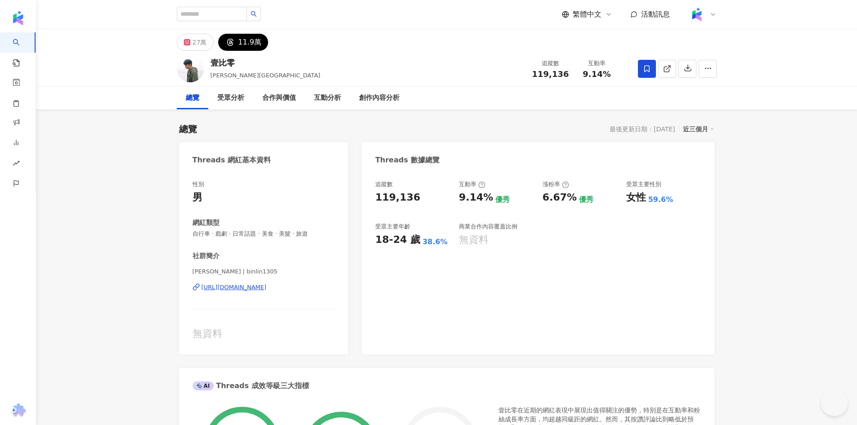
click at [234, 13] on input "search" at bounding box center [212, 14] width 70 height 14
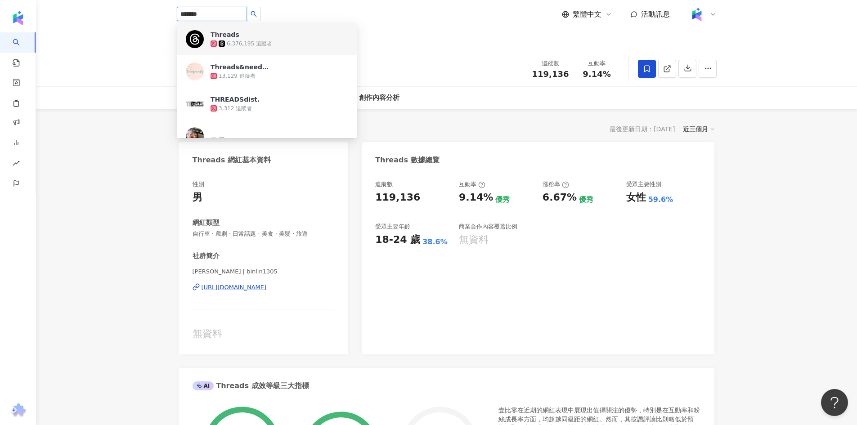
drag, startPoint x: 243, startPoint y: 11, endPoint x: 118, endPoint y: 14, distance: 125.1
click at [118, 14] on header "******* Threads 6,376,195 追蹤者 Threads&needles 13,129 追蹤者 THREADSdist. 3,312 追蹤者…" at bounding box center [446, 14] width 821 height 29
paste input "**********"
type input "**********"
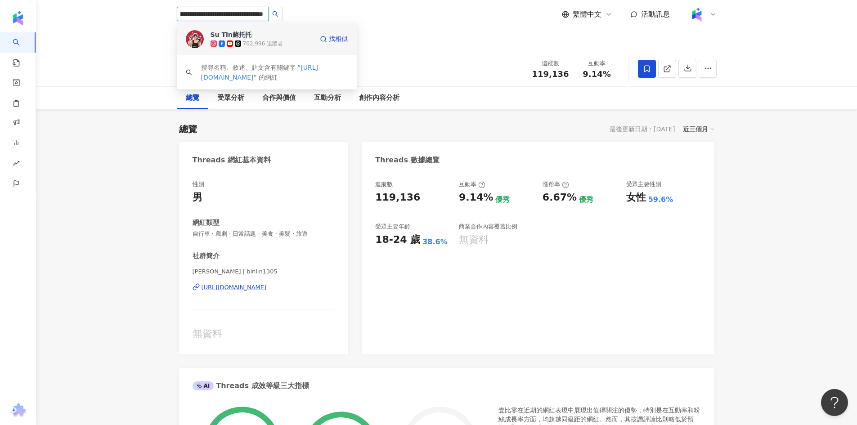
click at [249, 35] on span "Su Tin蘇托托" at bounding box center [240, 34] width 58 height 9
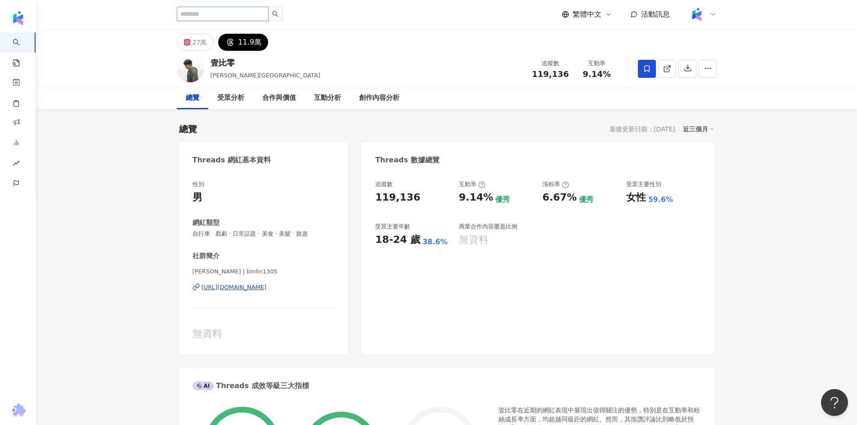
click at [244, 7] on input "search" at bounding box center [223, 14] width 92 height 14
paste input "**********"
type input "**********"
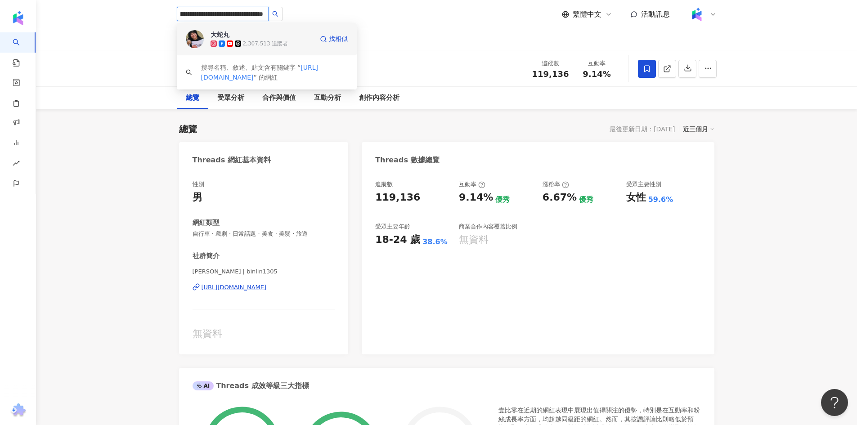
click at [262, 39] on span "大蛇丸" at bounding box center [240, 34] width 58 height 9
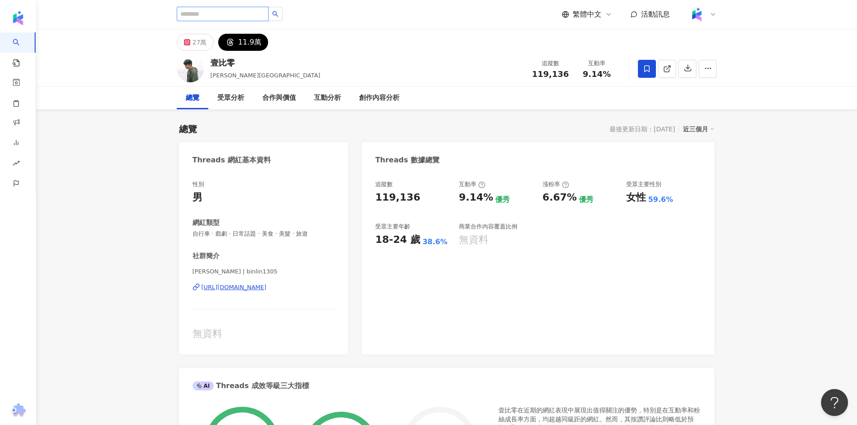
scroll to position [0, 0]
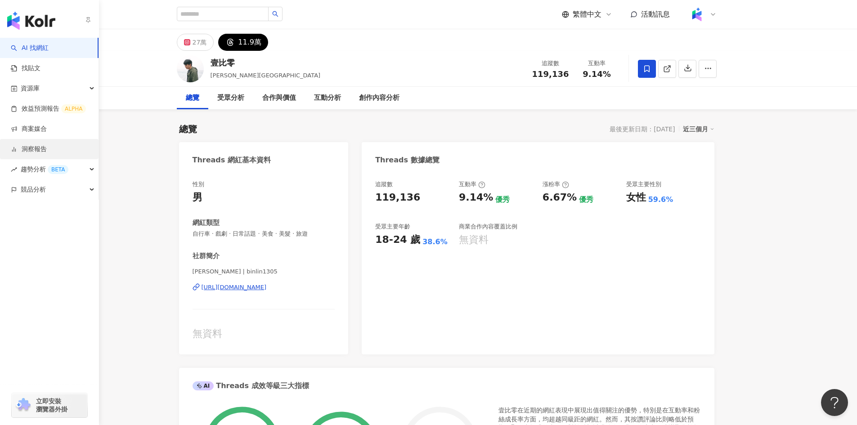
click at [45, 148] on link "洞察報告" at bounding box center [29, 149] width 36 height 9
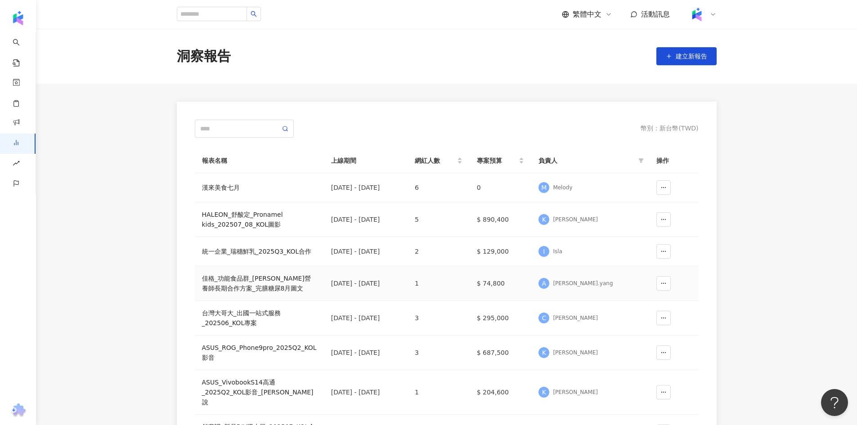
click at [265, 291] on div "佳格_功能食品群_[PERSON_NAME]營養師長期合作方案_完膳糖尿8月圖文" at bounding box center [259, 283] width 115 height 20
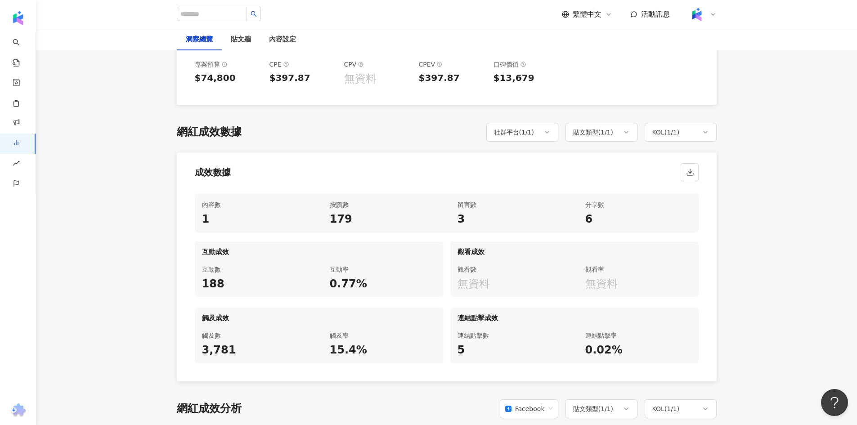
scroll to position [360, 0]
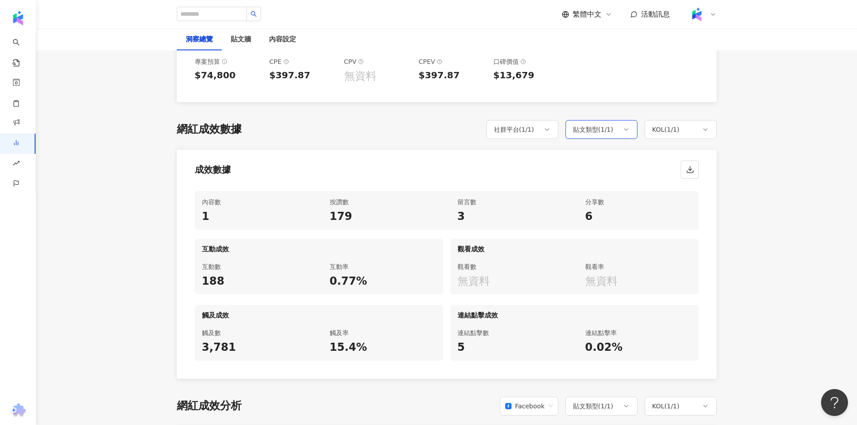
click at [625, 120] on div "貼文類型 ( 1 / 1 )" at bounding box center [601, 129] width 72 height 19
click at [530, 124] on div "社群平台 ( 1 / 1 )" at bounding box center [514, 129] width 40 height 11
click at [612, 150] on div "成效數據" at bounding box center [447, 167] width 540 height 34
click at [593, 124] on div "貼文類型 ( 1 / 1 )" at bounding box center [593, 129] width 40 height 11
click at [664, 120] on div "KOL ( 1 / 1 )" at bounding box center [681, 129] width 72 height 19
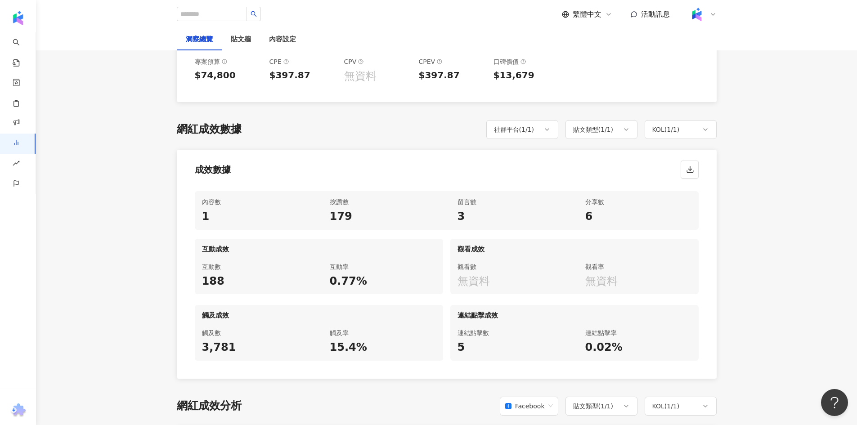
click at [527, 124] on div "社群平台 ( 1 / 1 )" at bounding box center [514, 129] width 40 height 11
click at [583, 150] on div "成效數據" at bounding box center [447, 167] width 540 height 34
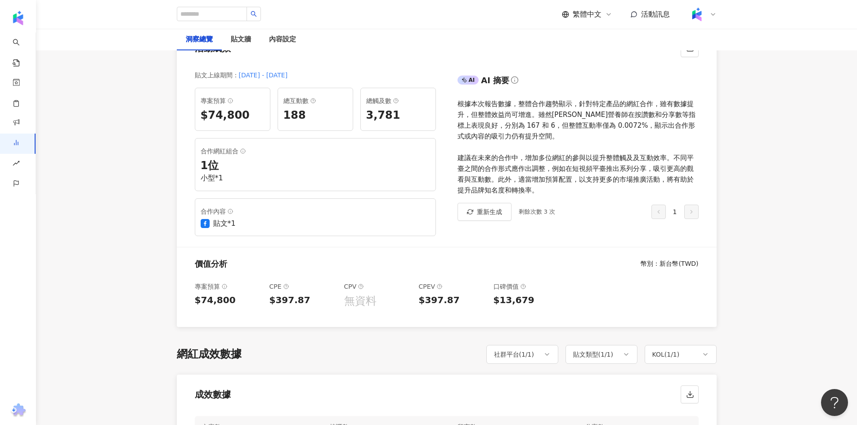
scroll to position [0, 0]
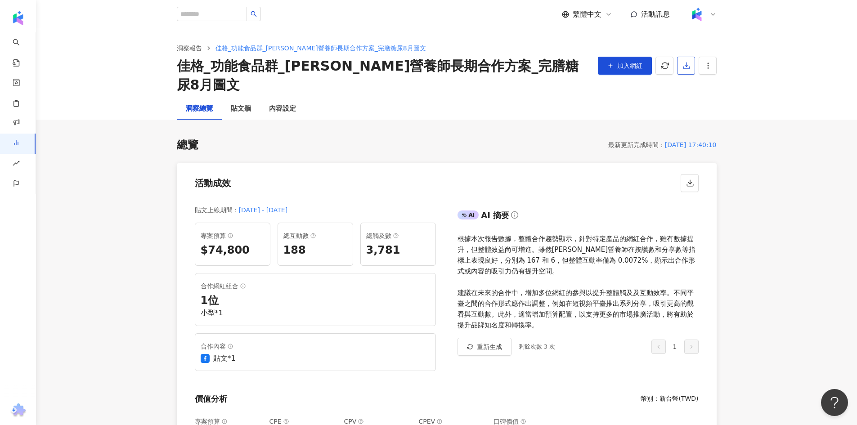
click at [686, 64] on icon "button" at bounding box center [686, 66] width 8 height 8
click at [699, 105] on span "匯出 Excel" at bounding box center [699, 105] width 31 height 10
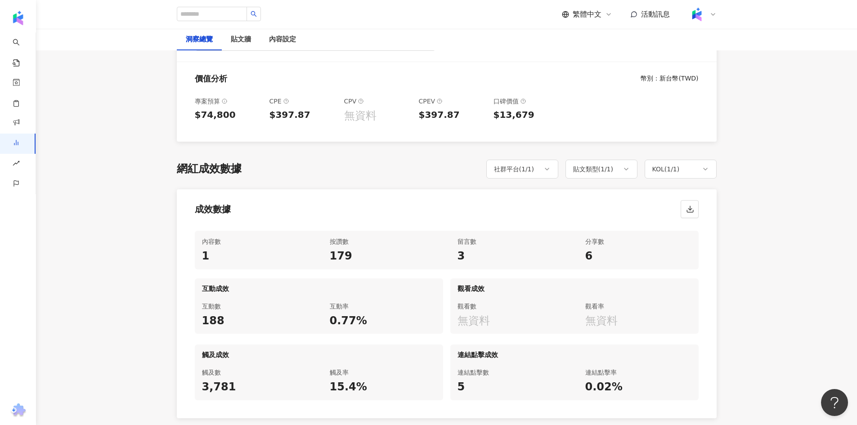
scroll to position [360, 0]
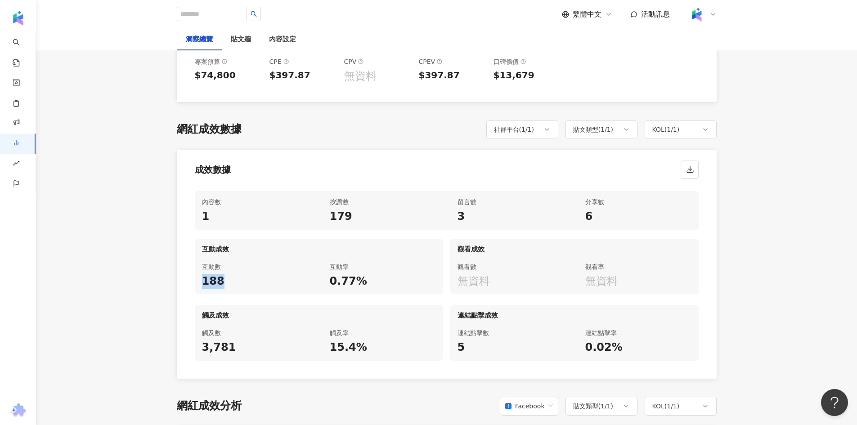
drag, startPoint x: 227, startPoint y: 260, endPoint x: 205, endPoint y: 264, distance: 22.4
click at [205, 274] on div "188" at bounding box center [255, 281] width 106 height 15
copy div "188"
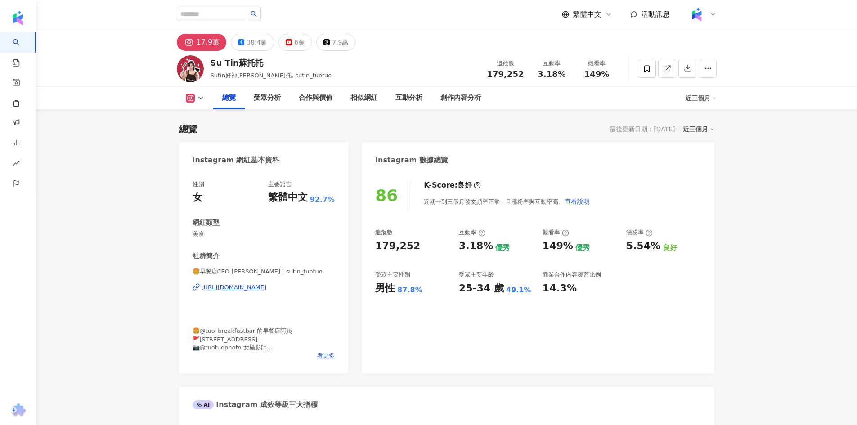
drag, startPoint x: 489, startPoint y: 71, endPoint x: 531, endPoint y: 74, distance: 42.4
click at [524, 72] on div "追蹤數 179,252" at bounding box center [506, 68] width 48 height 19
click at [531, 74] on div "互動率 3.18%" at bounding box center [551, 68] width 45 height 19
click at [332, 38] on div "7.9萬" at bounding box center [340, 42] width 16 height 13
click at [336, 42] on div "7.9萬" at bounding box center [340, 42] width 16 height 13
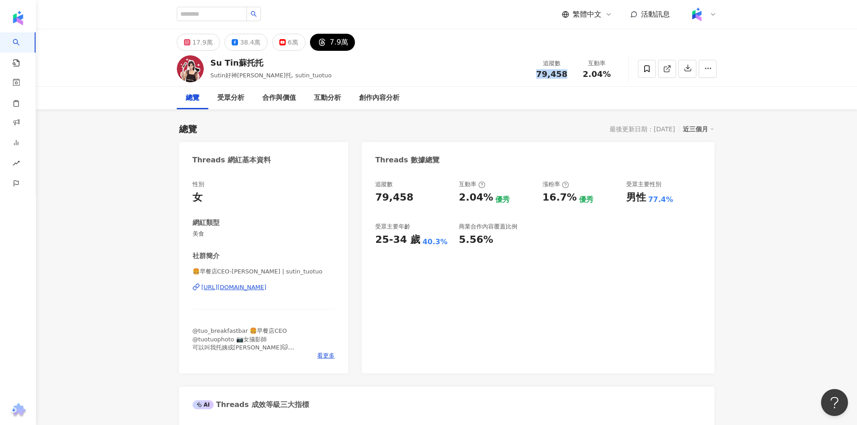
drag, startPoint x: 539, startPoint y: 72, endPoint x: 569, endPoint y: 72, distance: 30.1
click at [569, 72] on div "追蹤數 79,458" at bounding box center [551, 68] width 45 height 19
drag, startPoint x: 565, startPoint y: 79, endPoint x: 539, endPoint y: 71, distance: 26.9
click at [539, 71] on span "79,458" at bounding box center [551, 73] width 31 height 9
drag, startPoint x: 539, startPoint y: 71, endPoint x: 570, endPoint y: 74, distance: 30.7
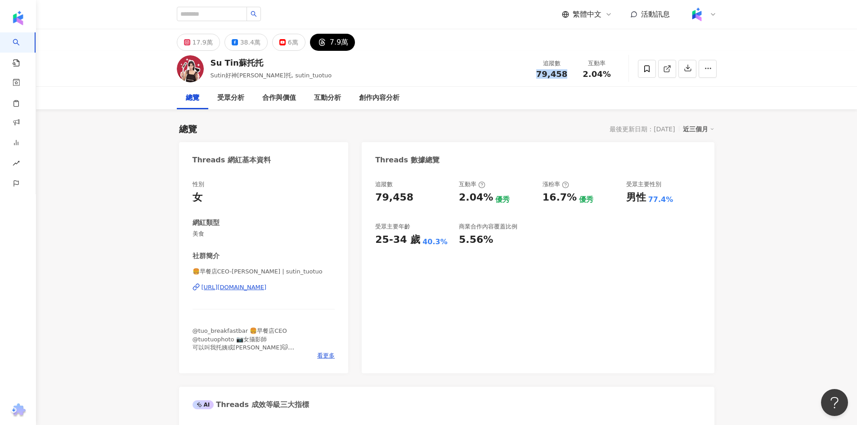
click at [570, 74] on div "追蹤數 79,458" at bounding box center [551, 68] width 45 height 19
copy span "79,458"
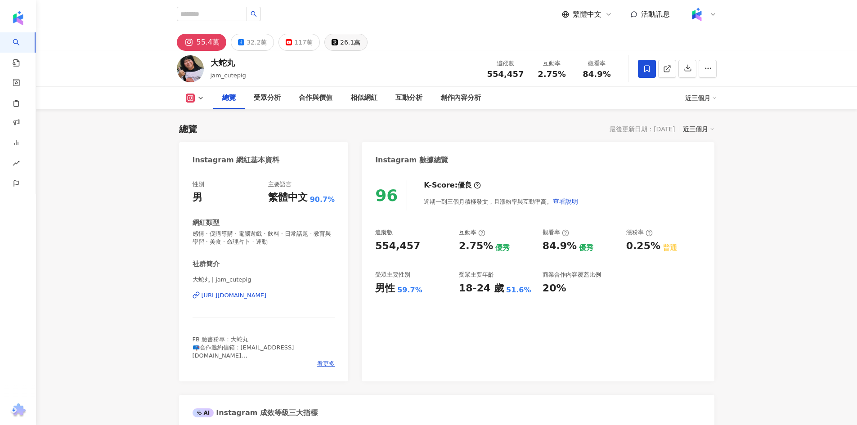
click at [340, 40] on div "26.1萬" at bounding box center [350, 42] width 20 height 13
click at [340, 44] on div "26.1萬" at bounding box center [350, 42] width 20 height 13
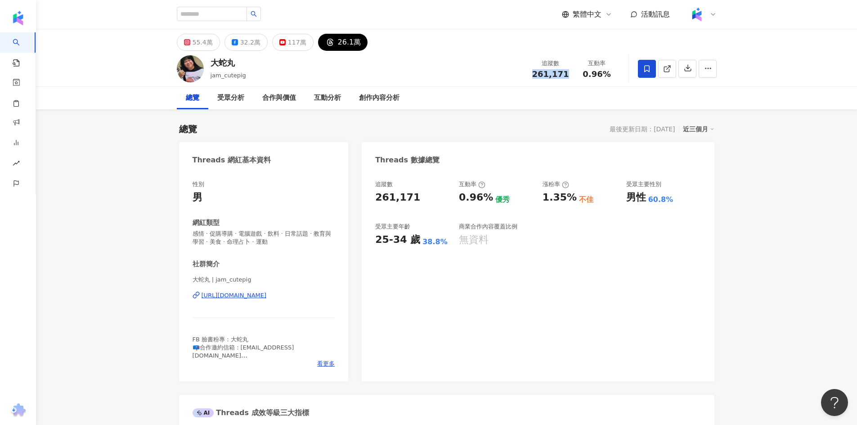
drag, startPoint x: 533, startPoint y: 75, endPoint x: 570, endPoint y: 73, distance: 36.9
click at [570, 73] on div "追蹤數 261,171" at bounding box center [551, 68] width 48 height 19
copy span "261,171"
